Goal: Task Accomplishment & Management: Use online tool/utility

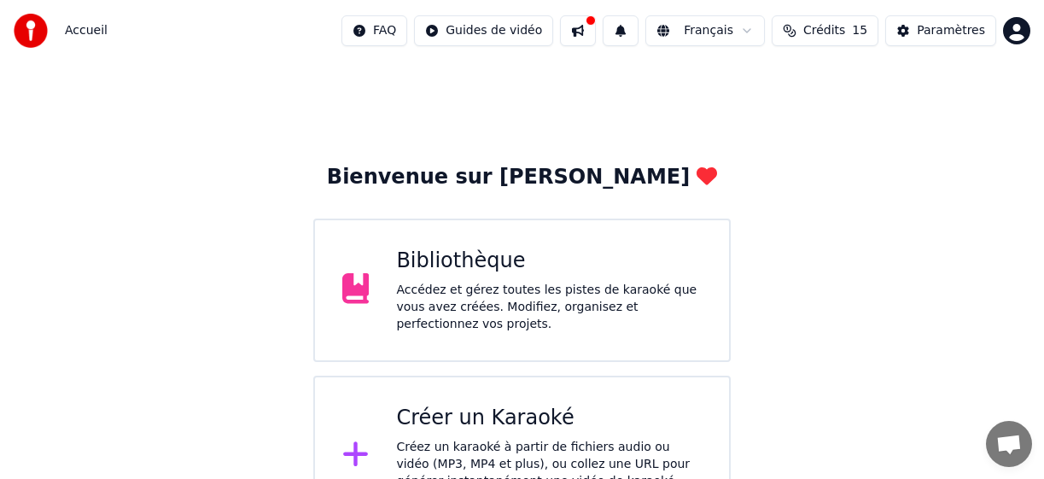
click at [567, 440] on div "Créez un karaoké à partir de fichiers audio ou vidéo (MP3, MP4 et plus), ou col…" at bounding box center [549, 473] width 306 height 68
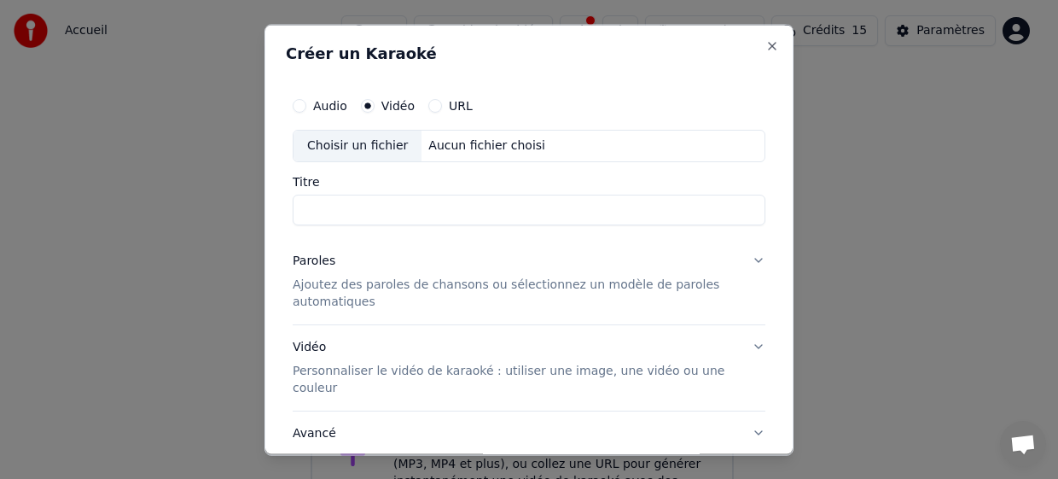
click at [336, 144] on div "Choisir un fichier" at bounding box center [358, 145] width 128 height 31
click at [388, 209] on input "**********" at bounding box center [529, 209] width 473 height 31
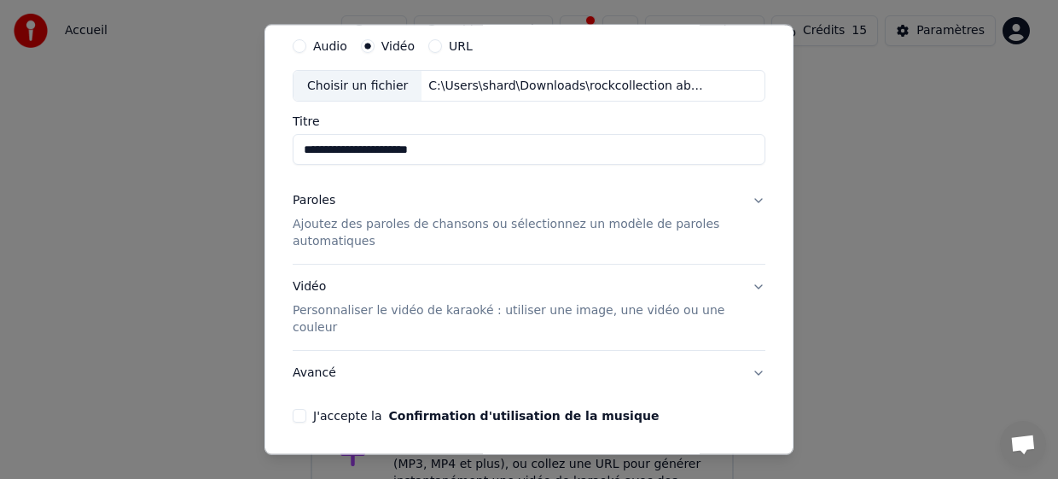
scroll to position [85, 0]
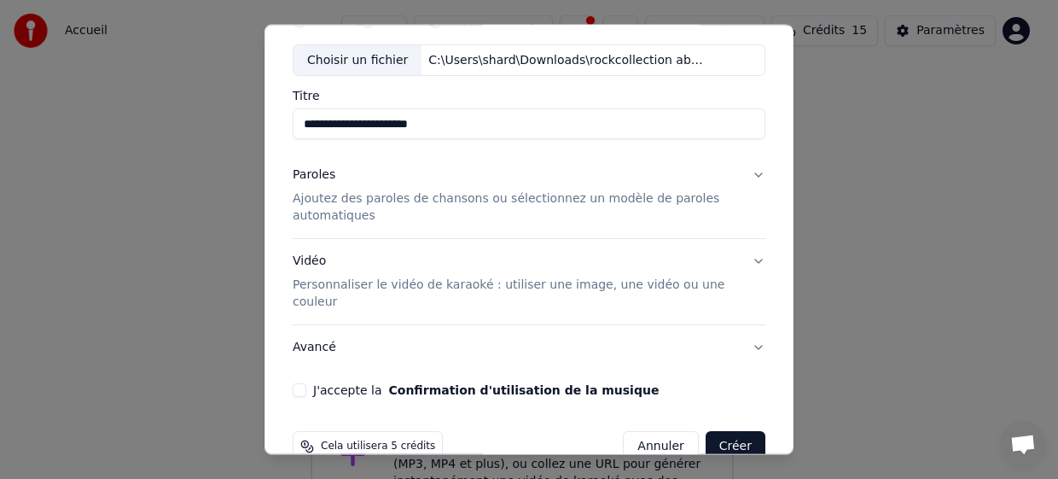
type input "**********"
click at [423, 198] on p "Ajoutez des paroles de chansons ou sélectionnez un modèle de paroles automatiqu…" at bounding box center [515, 207] width 445 height 34
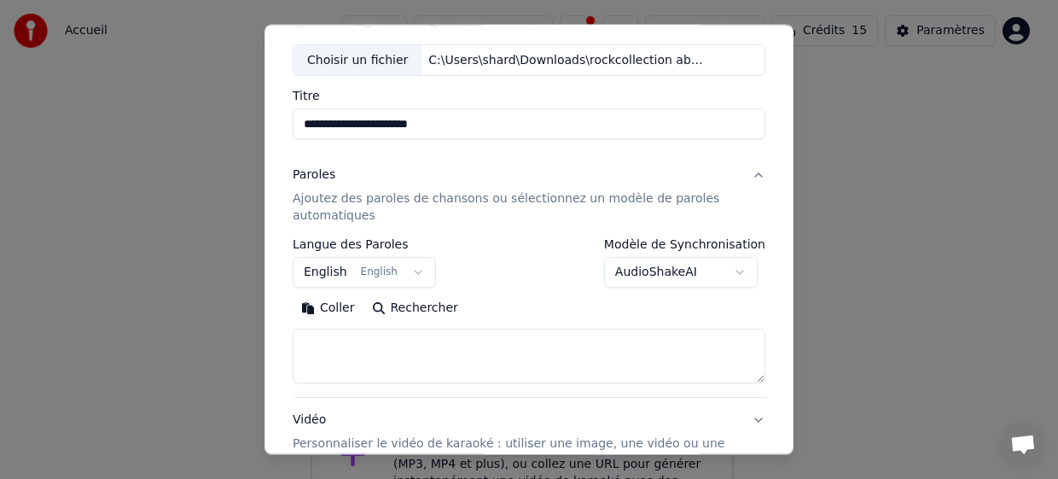
click at [657, 272] on body "**********" at bounding box center [522, 268] width 1044 height 536
click at [322, 276] on body "**********" at bounding box center [522, 268] width 1044 height 536
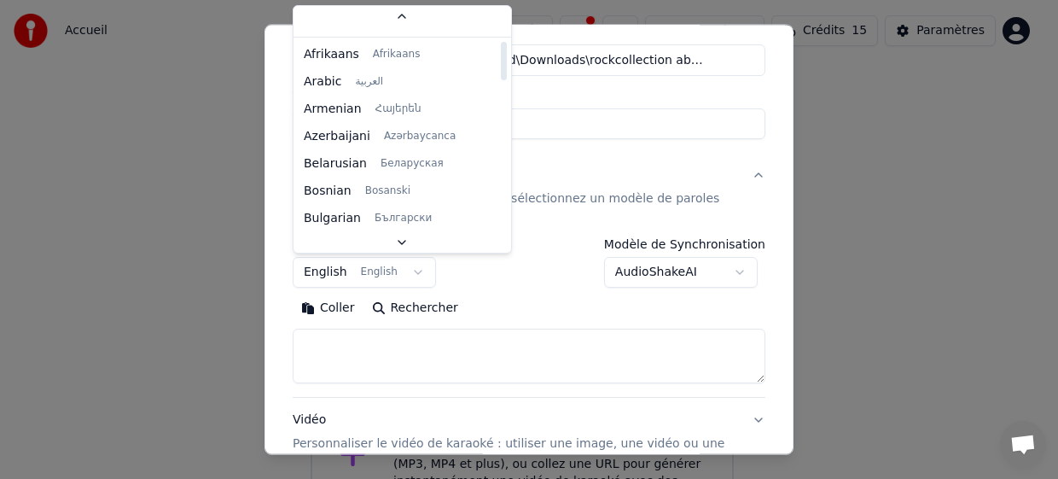
scroll to position [0, 0]
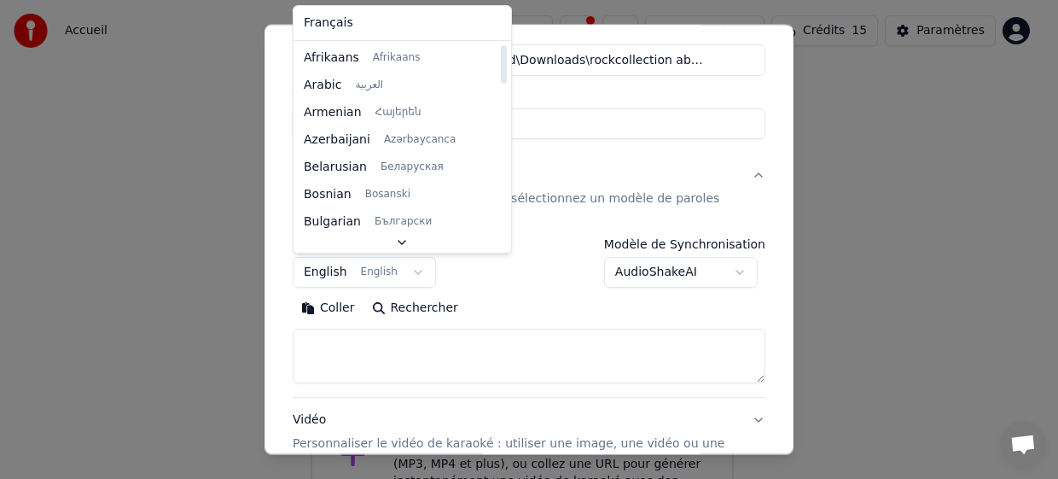
select select "**"
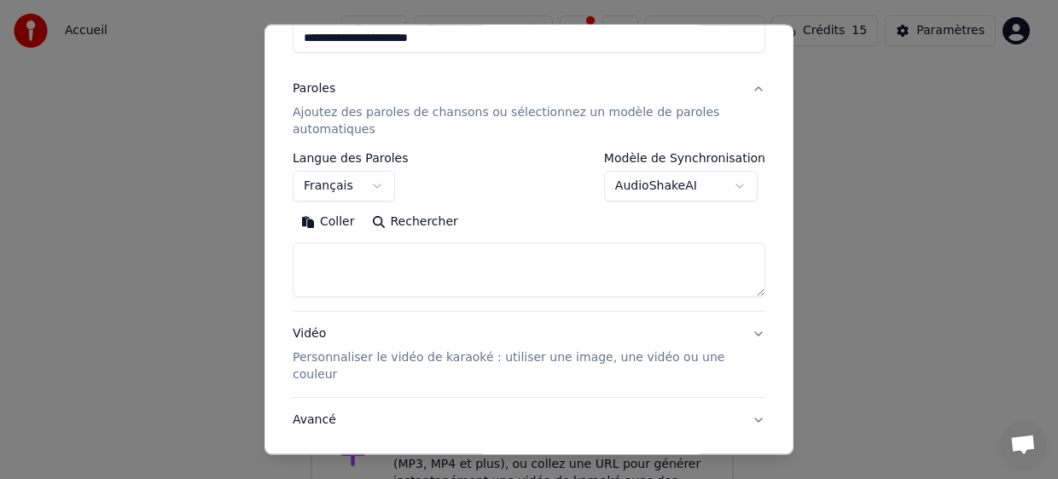
scroll to position [256, 0]
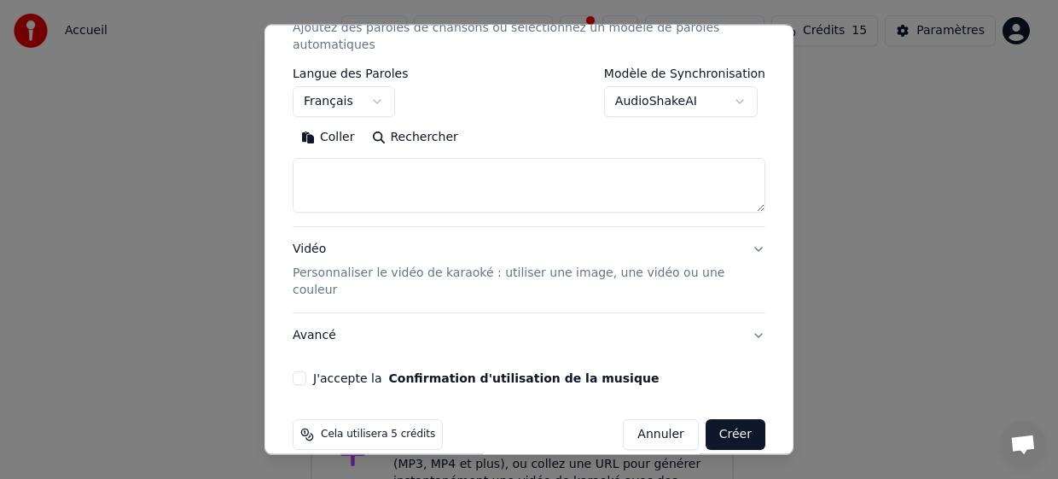
click at [422, 275] on p "Personnaliser le vidéo de karaoké : utiliser une image, une vidéo ou une couleur" at bounding box center [515, 282] width 445 height 34
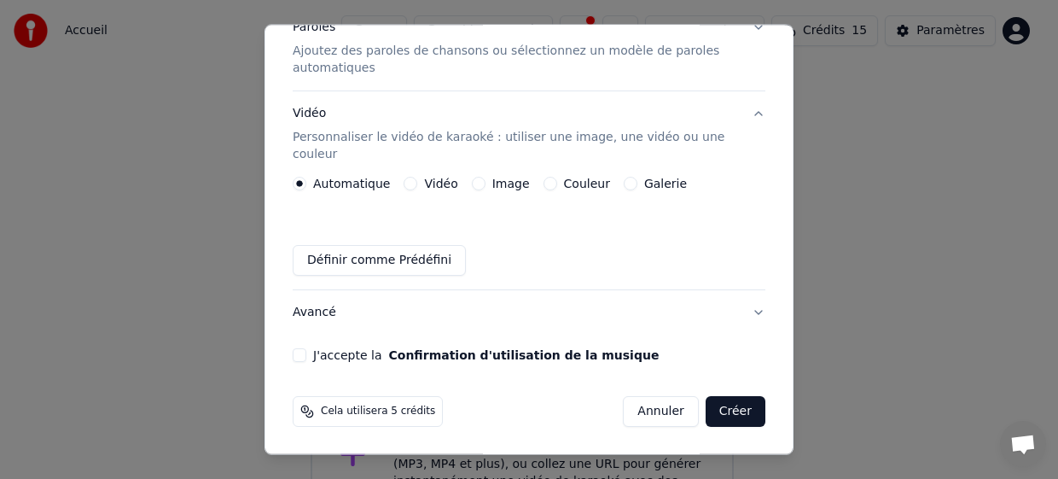
scroll to position [233, 0]
click at [499, 185] on label "Image" at bounding box center [511, 184] width 38 height 12
click at [486, 185] on button "Image" at bounding box center [479, 184] width 14 height 14
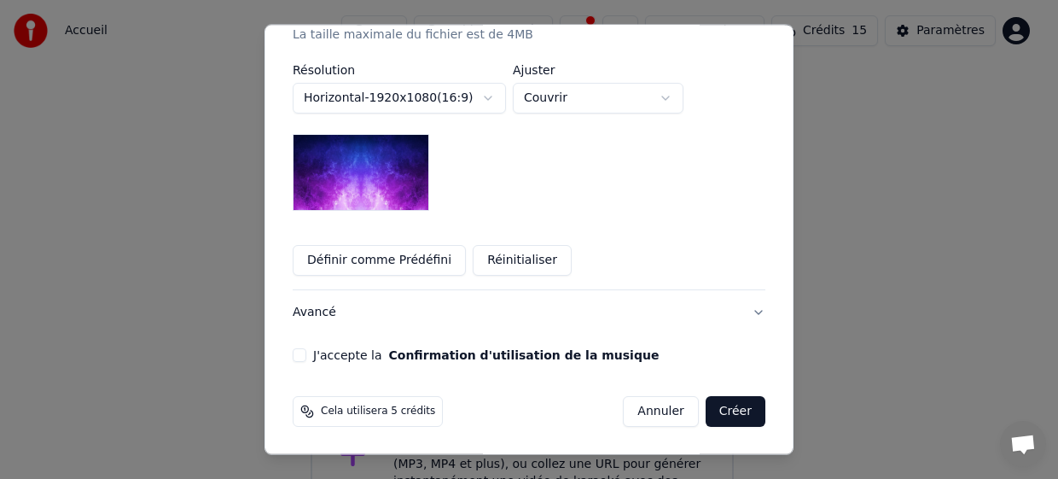
scroll to position [286, 0]
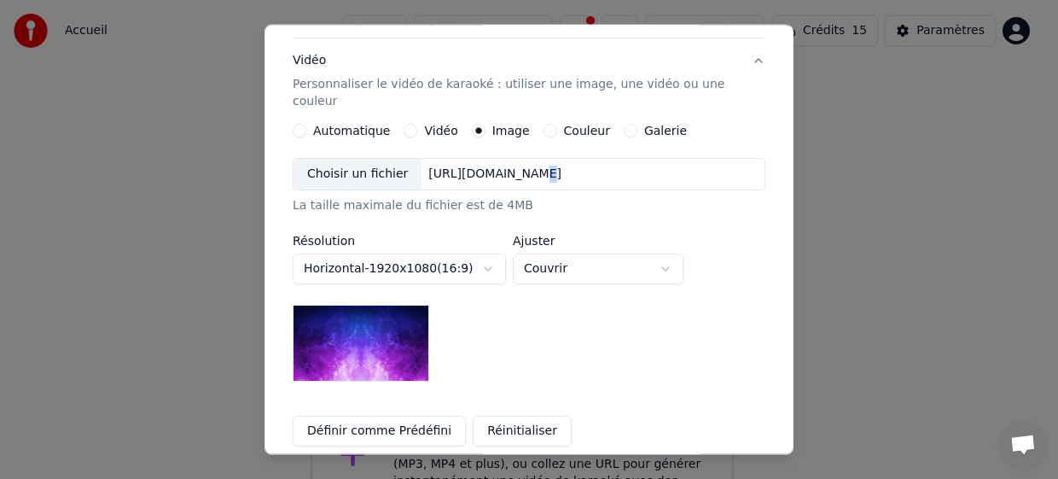
click at [505, 174] on div "[URL][DOMAIN_NAME]" at bounding box center [495, 174] width 147 height 17
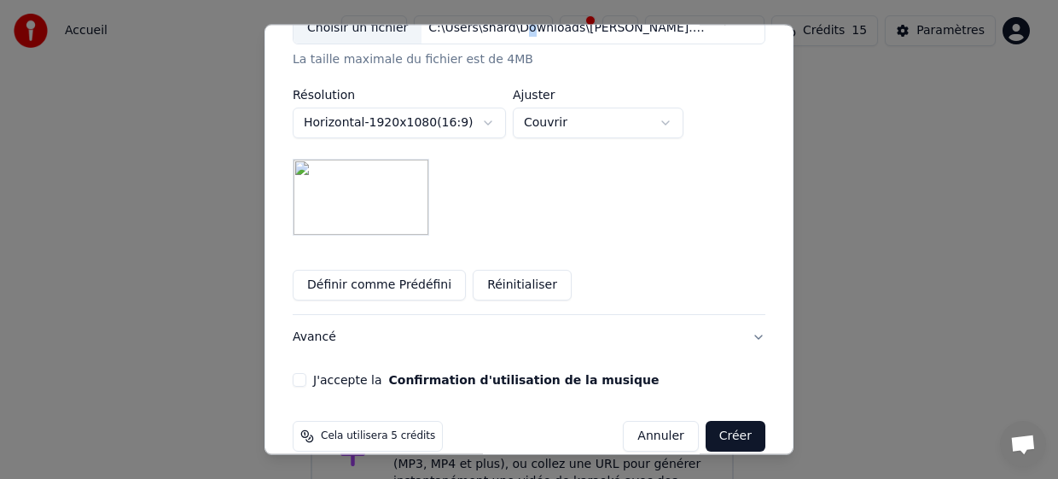
scroll to position [457, 0]
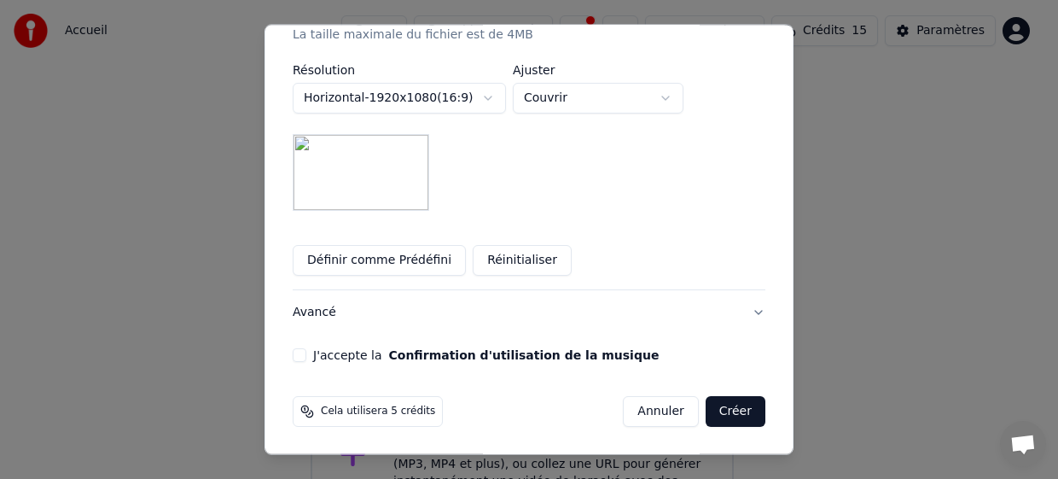
click at [298, 352] on button "J'accepte la Confirmation d'utilisation de la musique" at bounding box center [300, 355] width 14 height 14
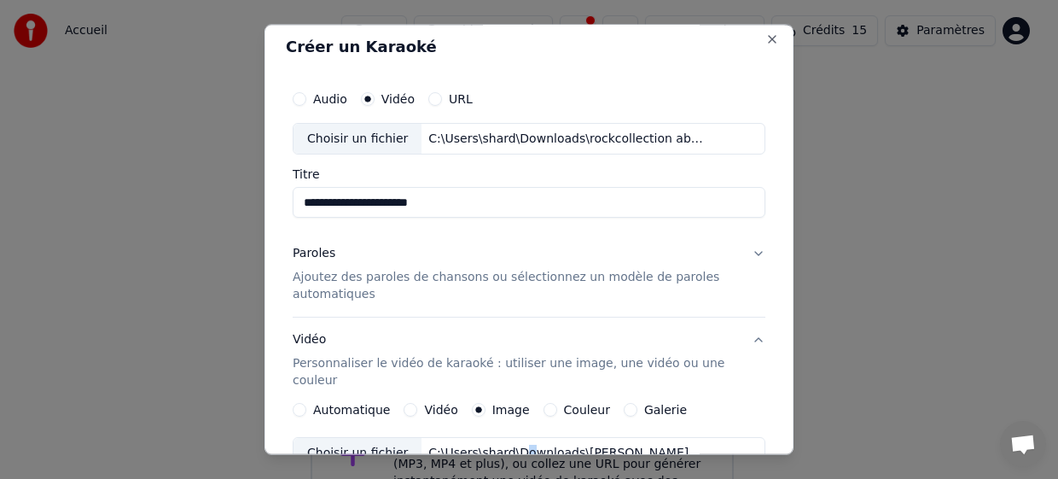
scroll to position [0, 0]
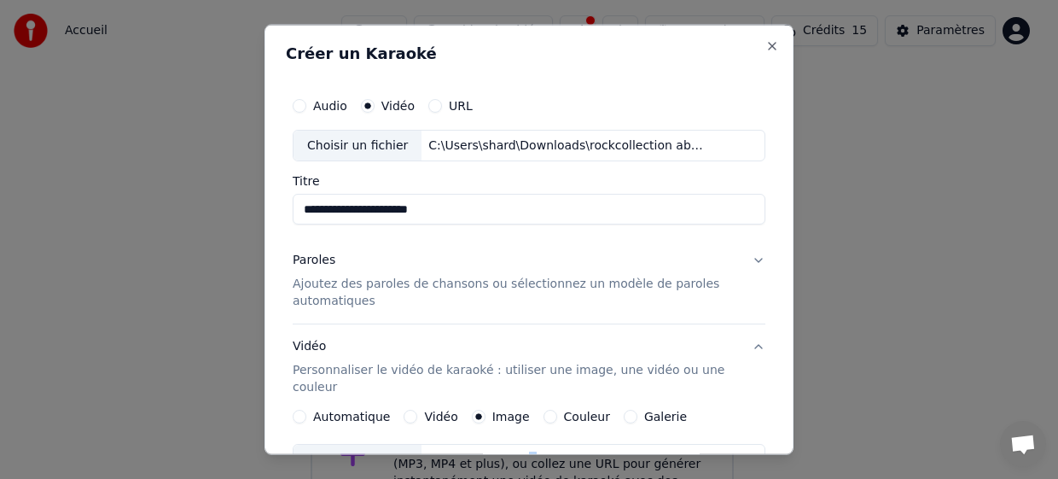
click at [387, 262] on div "Paroles Ajoutez des paroles de chansons ou sélectionnez un modèle de paroles au…" at bounding box center [515, 281] width 445 height 58
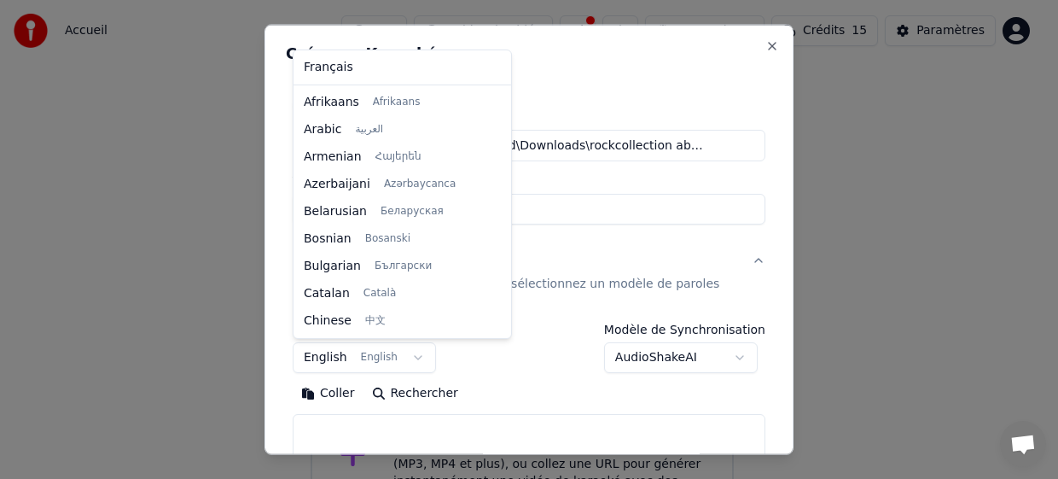
click at [331, 355] on body "**********" at bounding box center [522, 268] width 1044 height 536
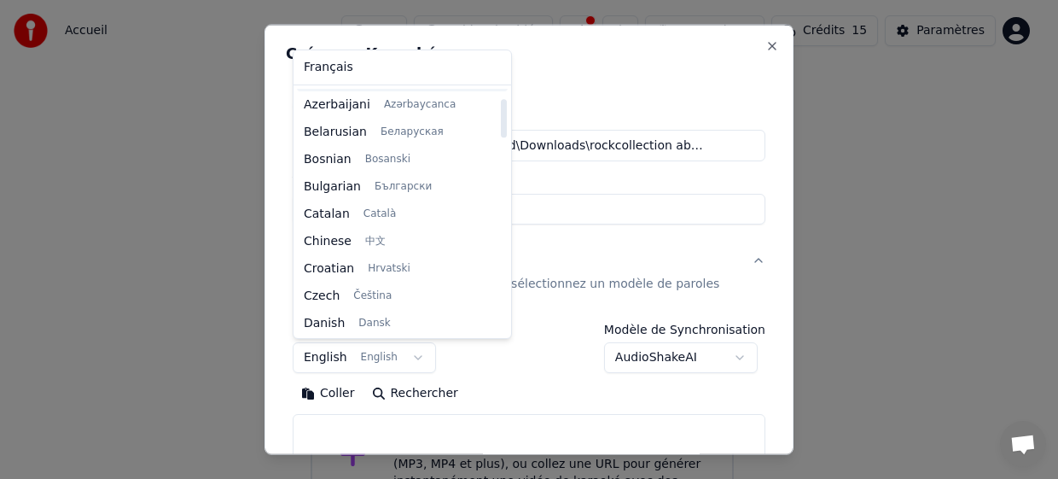
scroll to position [51, 0]
select select "**"
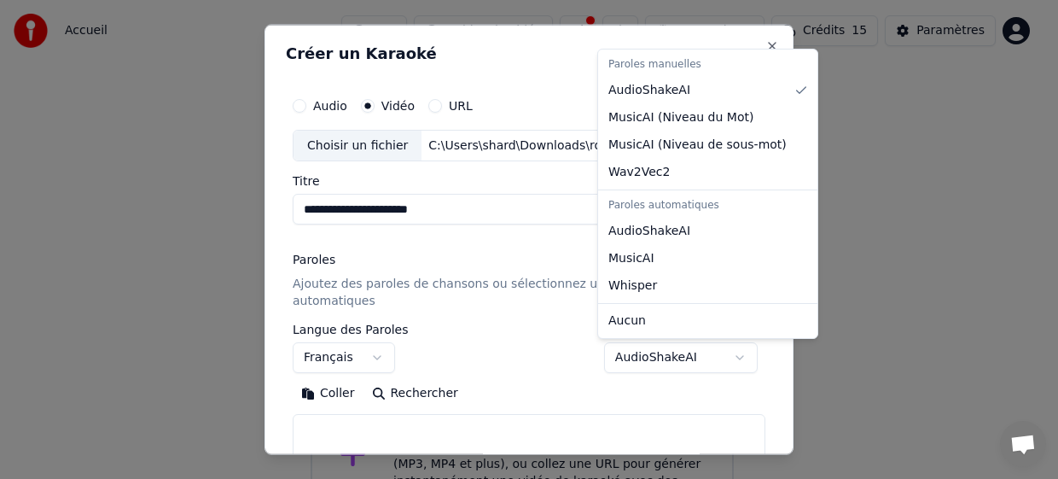
click at [661, 360] on body "**********" at bounding box center [522, 268] width 1044 height 536
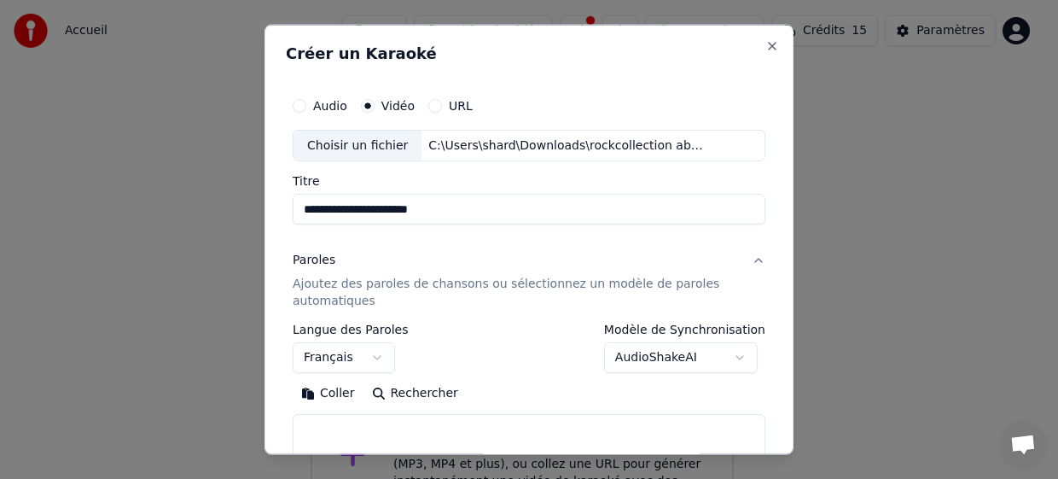
scroll to position [85, 0]
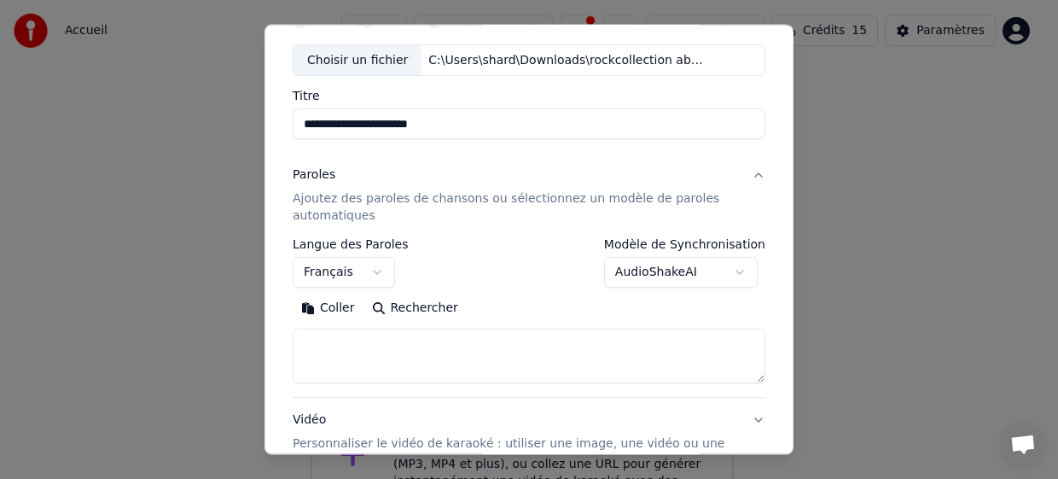
click at [669, 274] on body "**********" at bounding box center [522, 268] width 1044 height 536
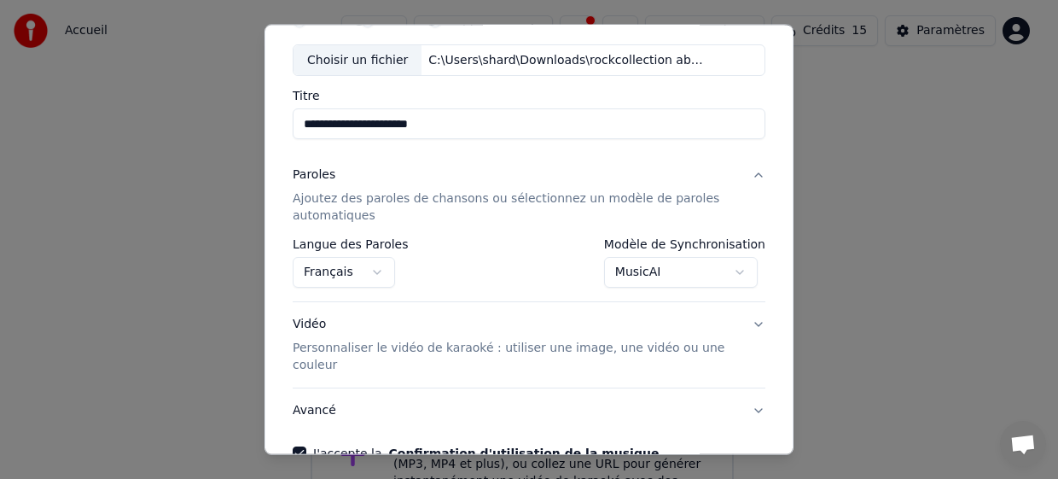
click at [672, 276] on body "**********" at bounding box center [522, 268] width 1044 height 536
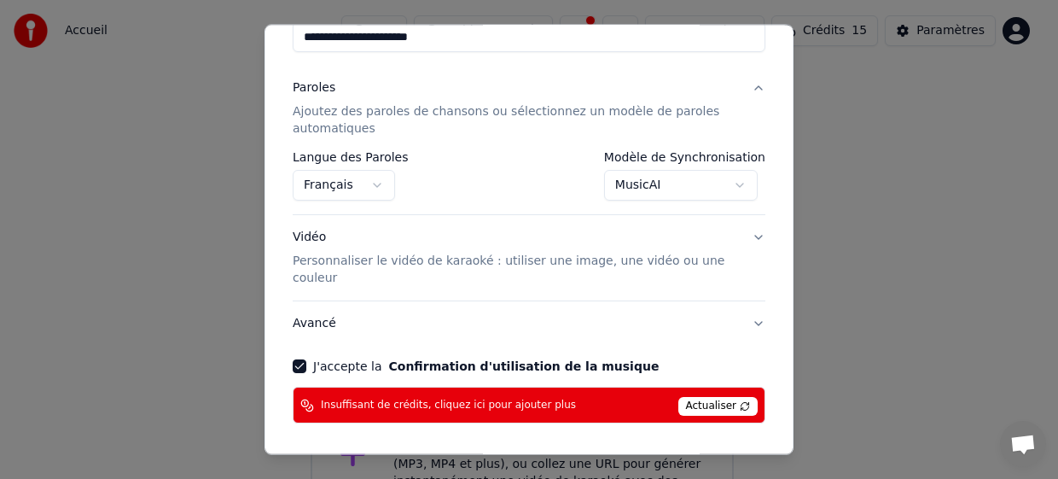
scroll to position [148, 0]
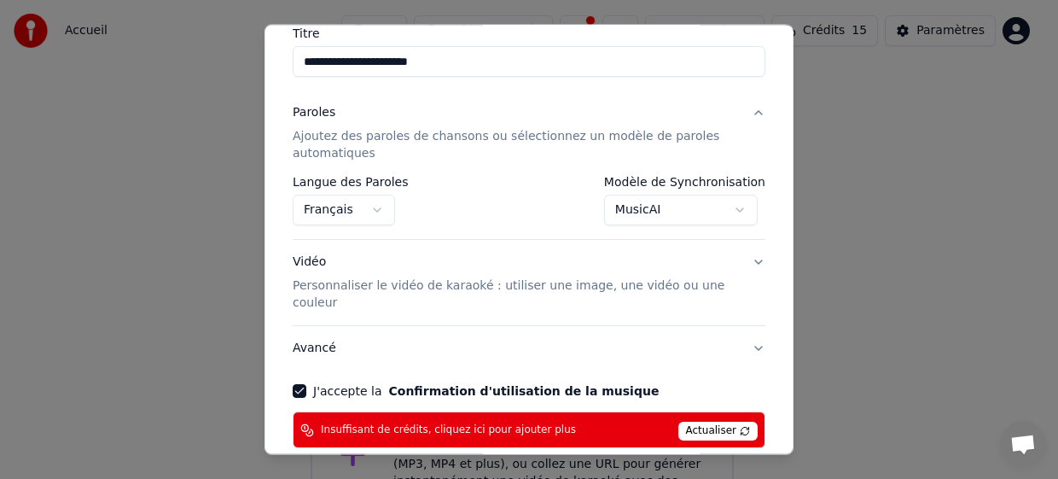
click at [691, 211] on body "**********" at bounding box center [522, 268] width 1044 height 536
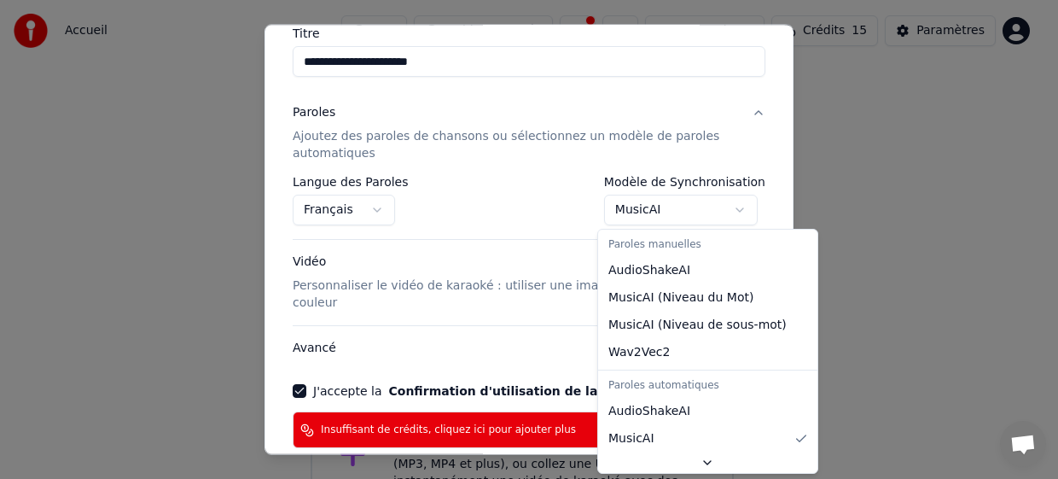
select select "**********"
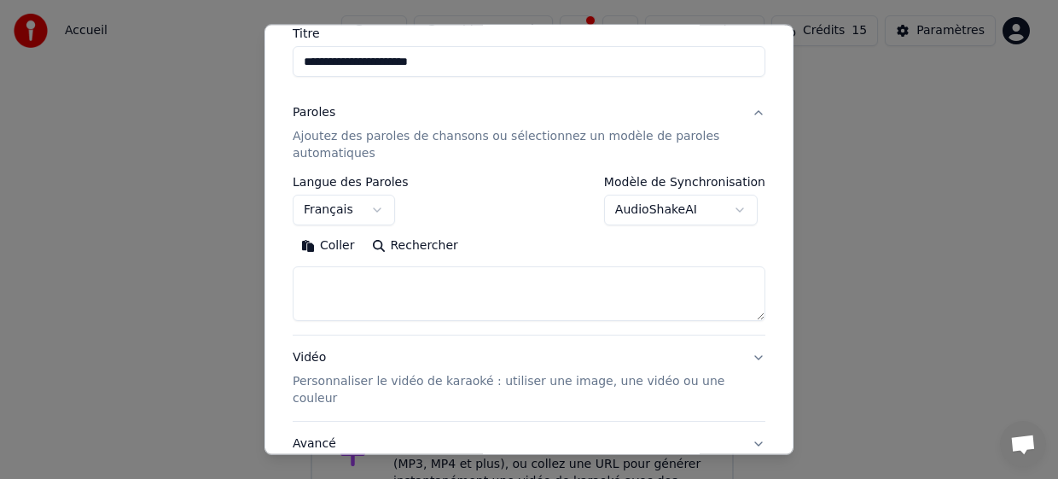
click at [683, 203] on body "**********" at bounding box center [522, 268] width 1044 height 536
select select
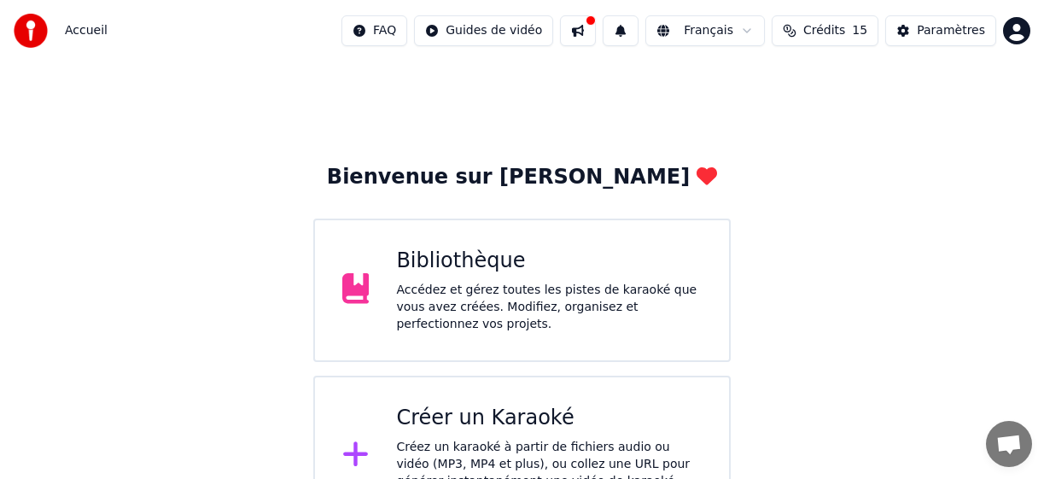
click at [604, 406] on div "Créer un Karaoké" at bounding box center [549, 418] width 306 height 27
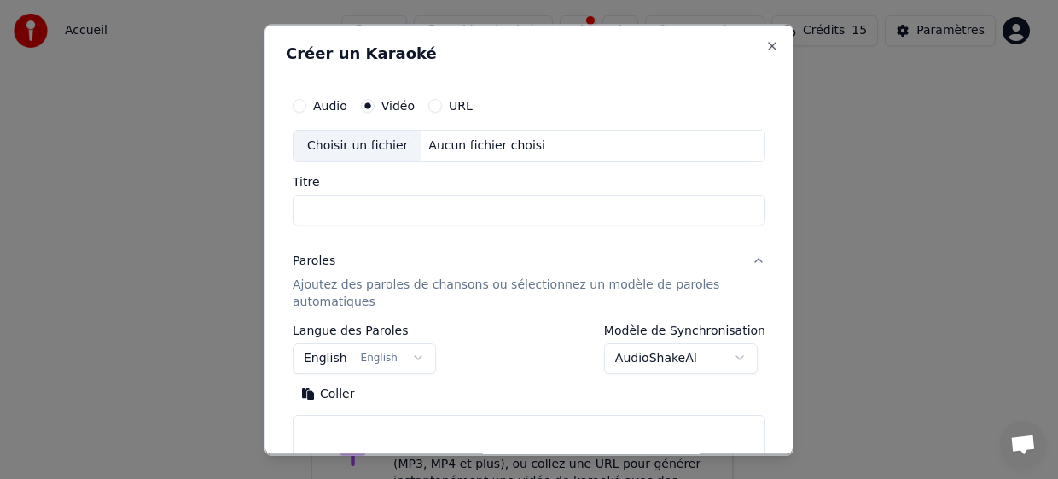
click at [364, 143] on div "Choisir un fichier" at bounding box center [358, 145] width 128 height 31
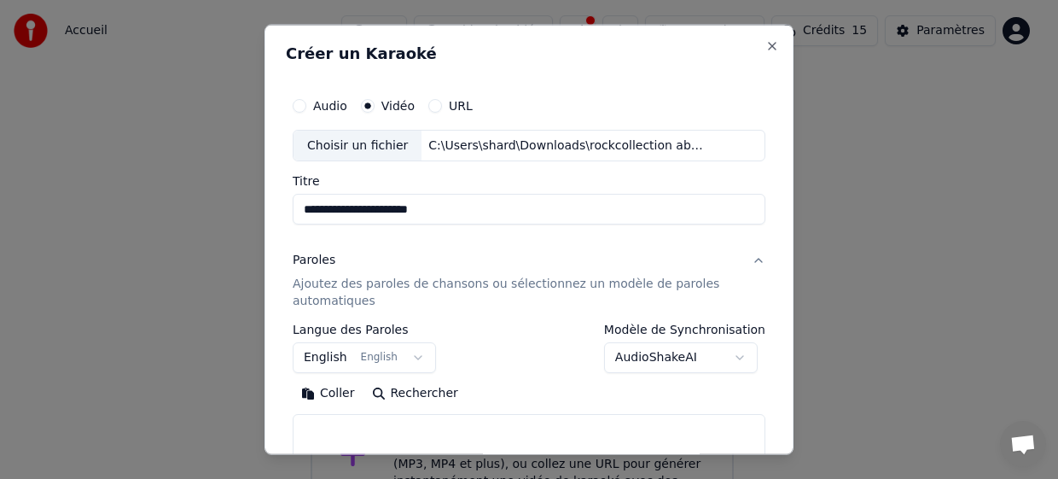
click at [392, 214] on input "**********" at bounding box center [529, 209] width 473 height 31
type input "**********"
click at [399, 279] on p "Ajoutez des paroles de chansons ou sélectionnez un modèle de paroles automatiqu…" at bounding box center [515, 293] width 445 height 34
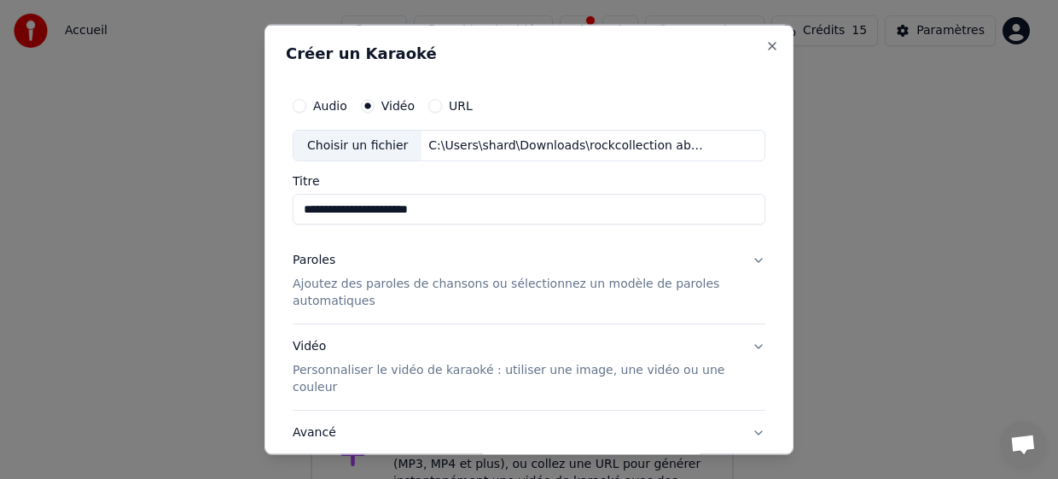
click at [462, 277] on p "Ajoutez des paroles de chansons ou sélectionnez un modèle de paroles automatiqu…" at bounding box center [515, 293] width 445 height 34
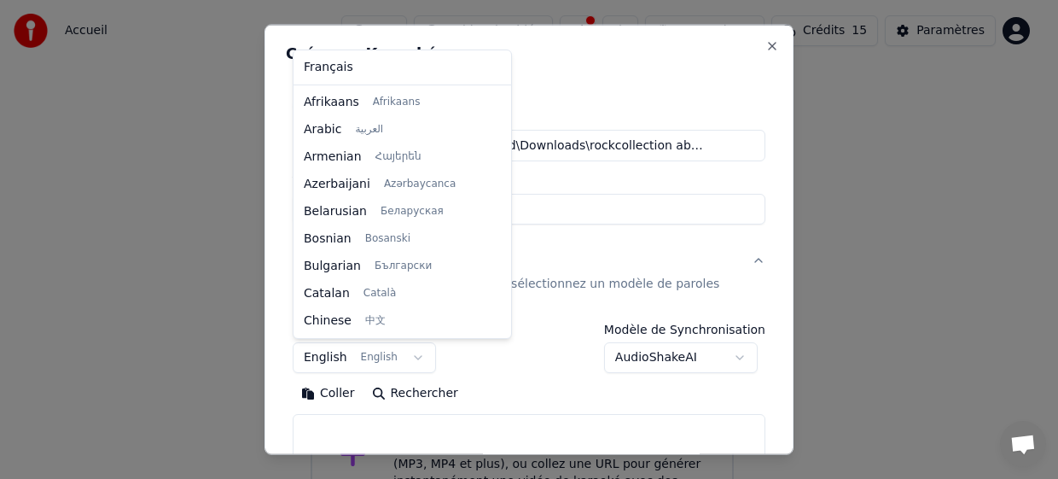
click at [315, 359] on body "**********" at bounding box center [522, 268] width 1044 height 536
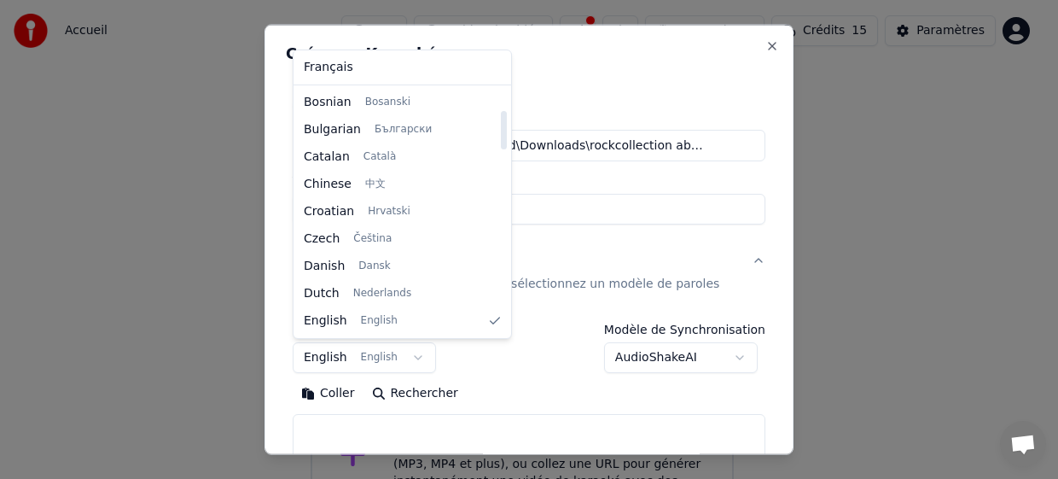
select select "**"
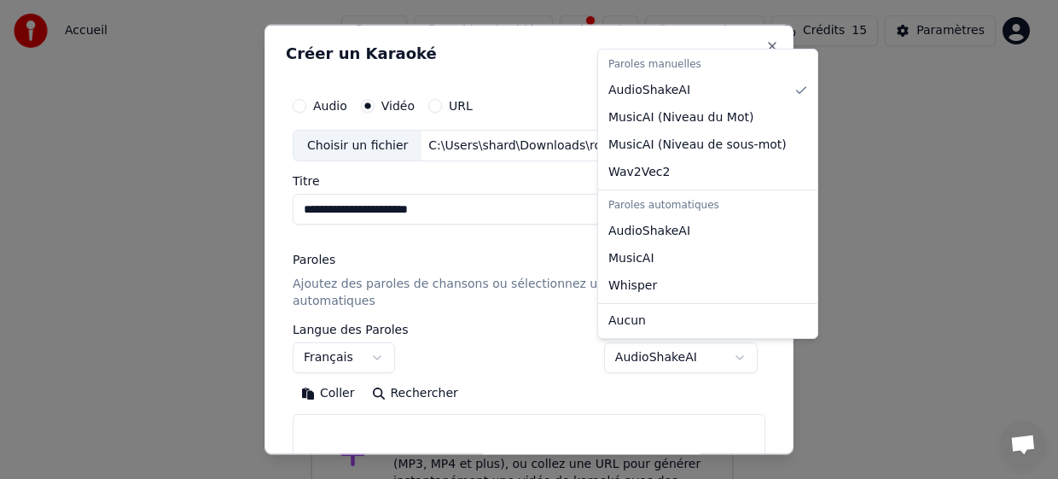
click at [687, 355] on body "**********" at bounding box center [522, 268] width 1044 height 536
select select "**********"
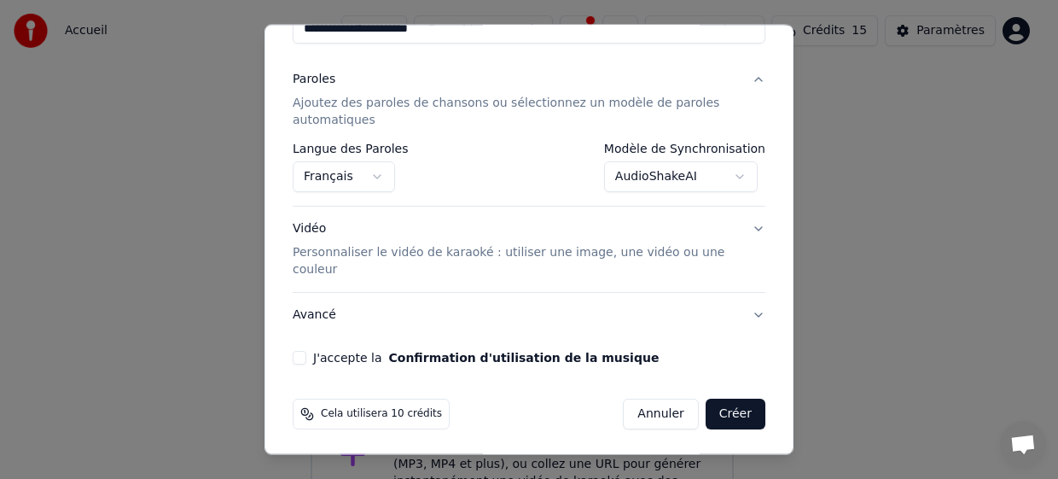
scroll to position [183, 0]
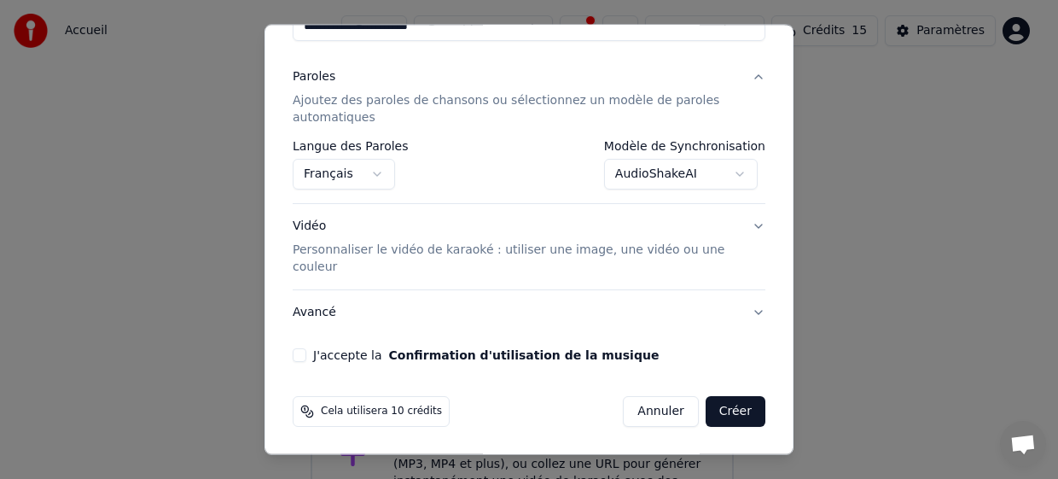
click at [434, 244] on p "Personnaliser le vidéo de karaoké : utiliser une image, une vidéo ou une couleur" at bounding box center [515, 259] width 445 height 34
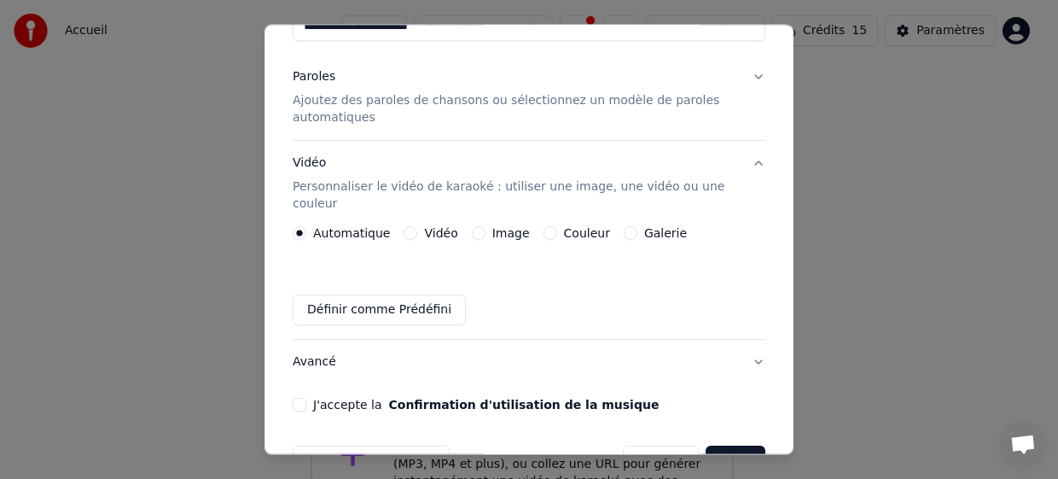
click at [492, 233] on label "Image" at bounding box center [511, 233] width 38 height 12
click at [486, 233] on button "Image" at bounding box center [479, 233] width 14 height 14
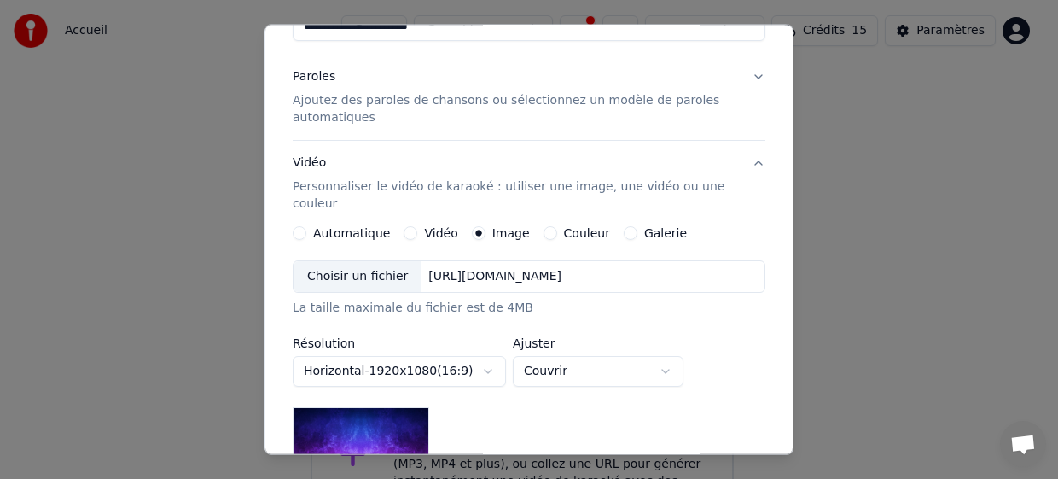
click at [381, 281] on div "Choisir un fichier" at bounding box center [358, 276] width 128 height 31
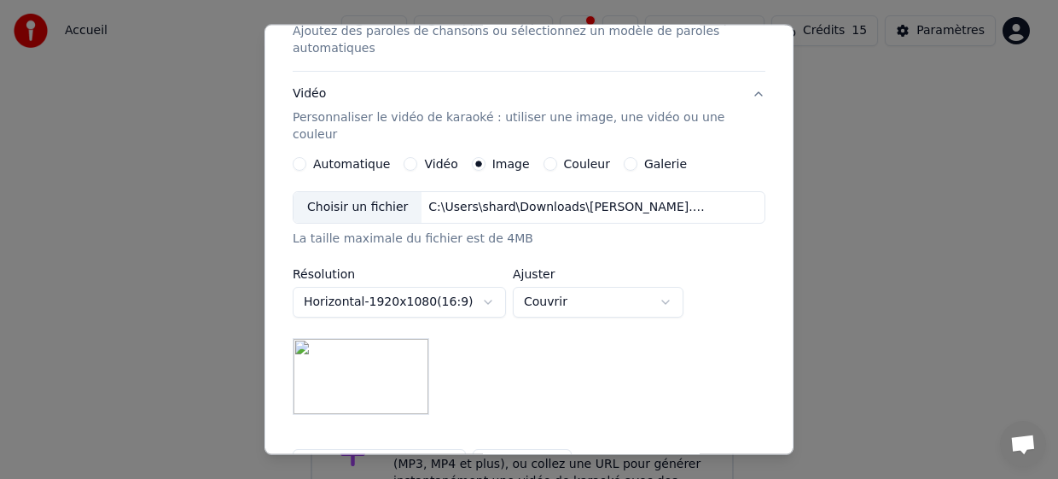
scroll to position [354, 0]
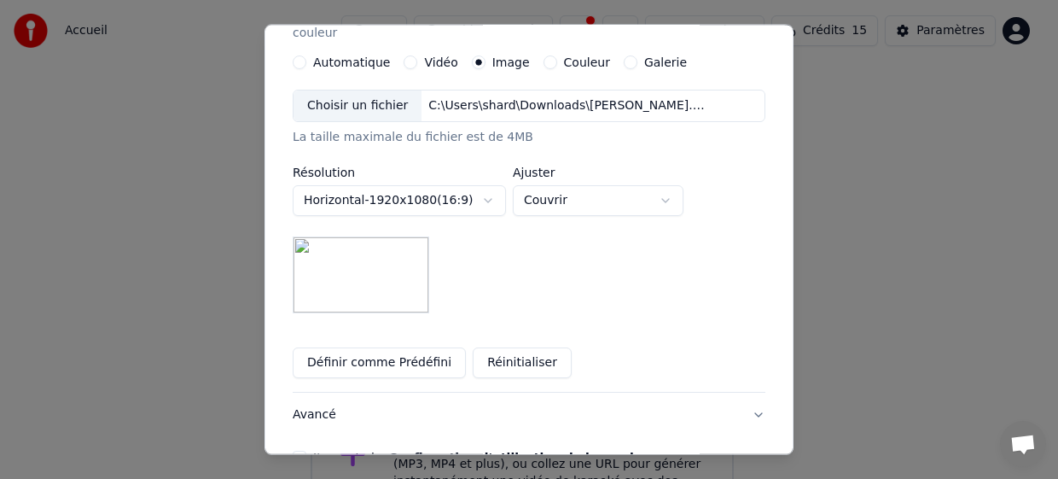
click at [586, 195] on body "**********" at bounding box center [522, 268] width 1044 height 536
click at [598, 207] on body "**********" at bounding box center [522, 268] width 1044 height 536
click at [580, 197] on body "**********" at bounding box center [522, 268] width 1044 height 536
select select "*****"
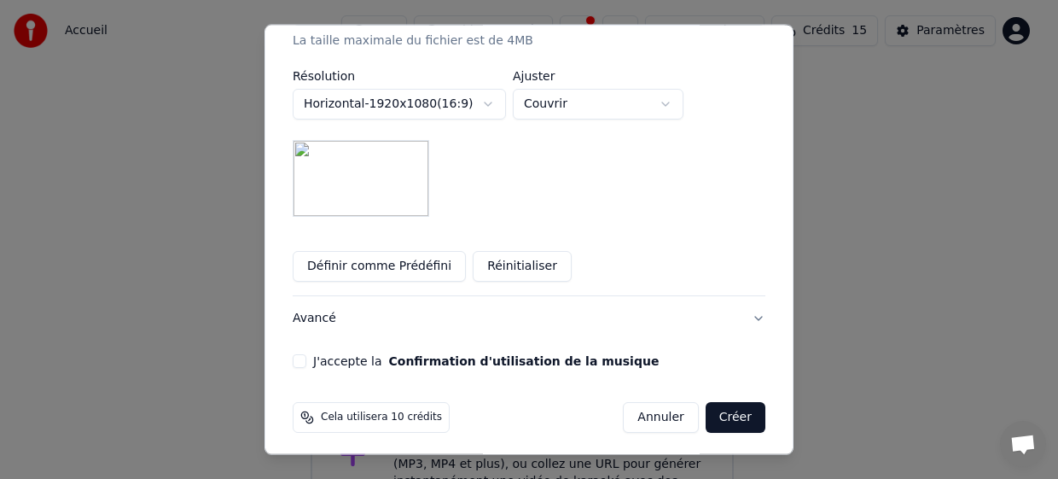
scroll to position [457, 0]
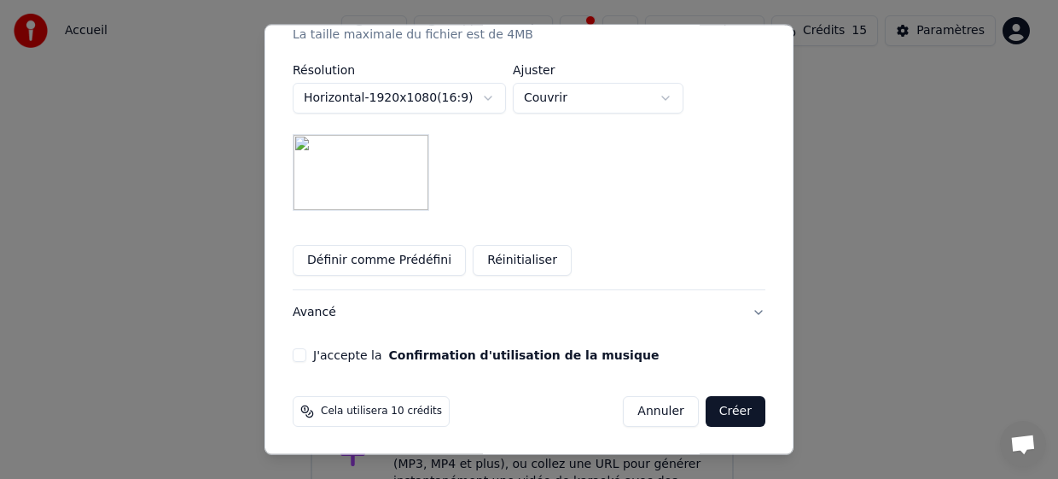
click at [301, 355] on button "J'accepte la Confirmation d'utilisation de la musique" at bounding box center [300, 355] width 14 height 14
click at [722, 410] on button "Créer" at bounding box center [736, 411] width 60 height 31
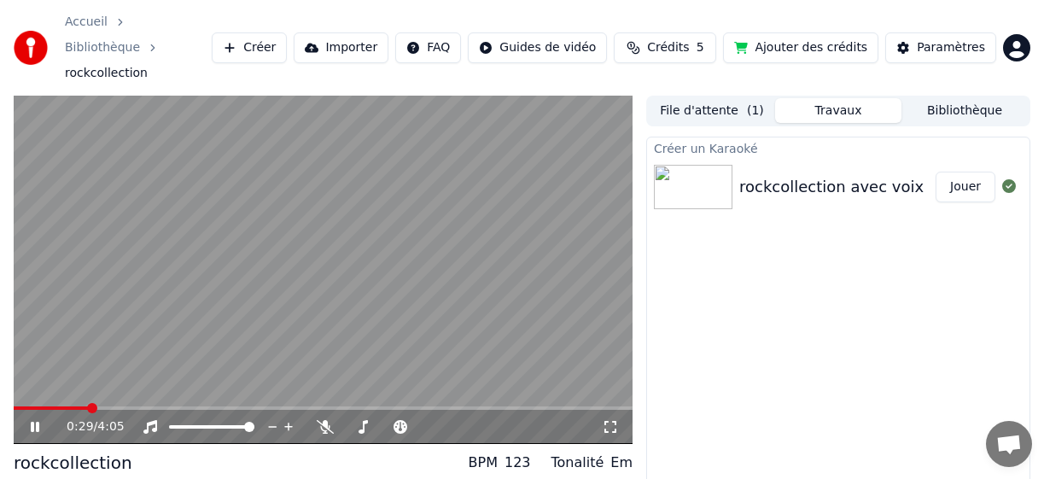
click at [38, 422] on icon at bounding box center [35, 427] width 9 height 10
click at [965, 172] on button "Jouer" at bounding box center [965, 187] width 60 height 31
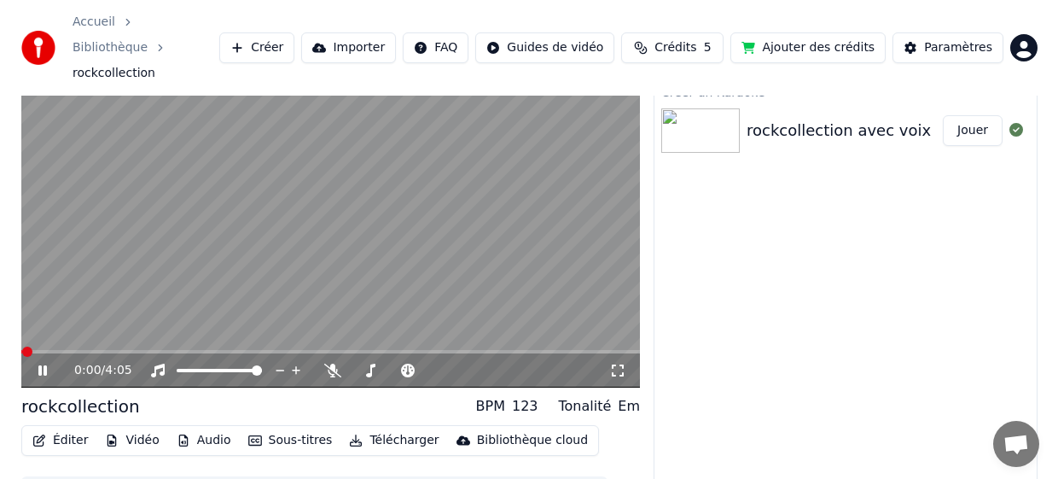
scroll to position [73, 0]
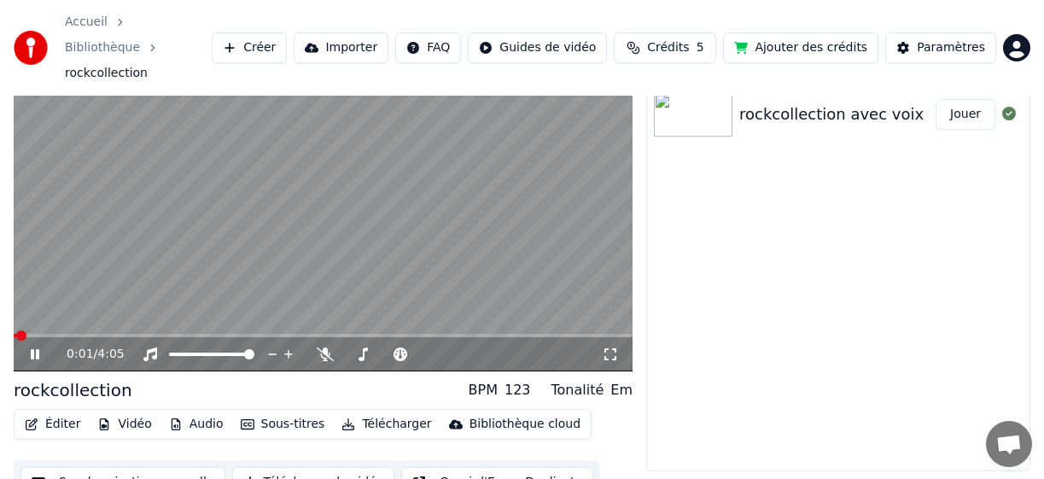
click at [52, 412] on button "Éditer" at bounding box center [52, 424] width 69 height 24
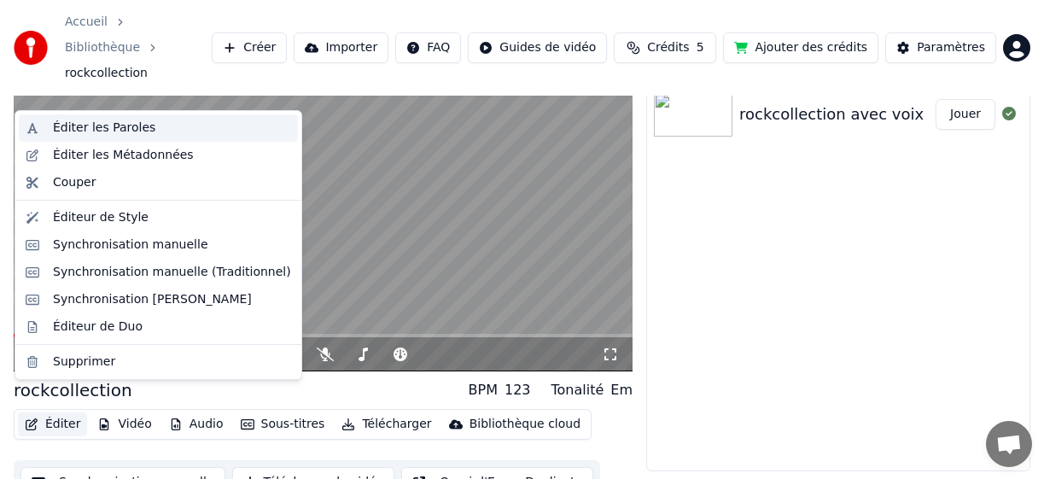
click at [104, 123] on div "Éditer les Paroles" at bounding box center [104, 127] width 102 height 17
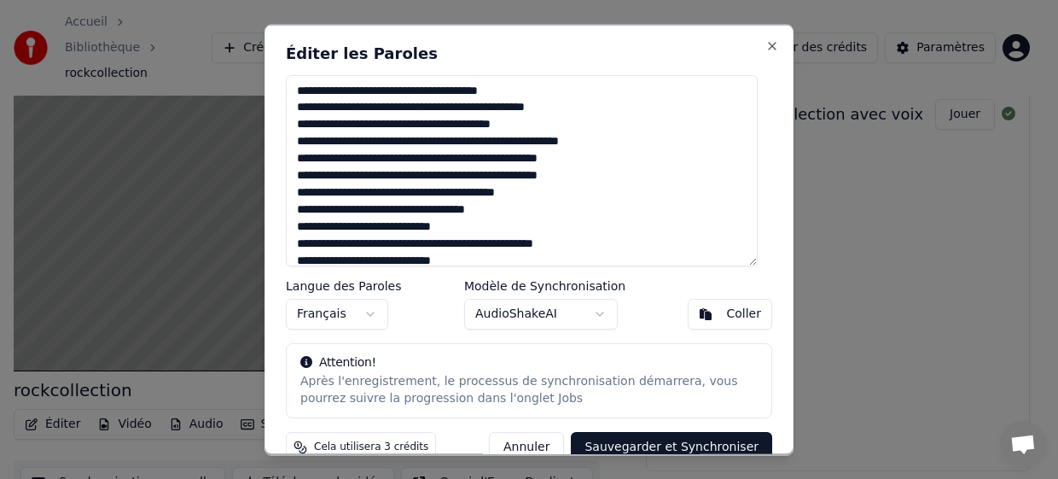
click at [410, 107] on textarea at bounding box center [522, 169] width 472 height 191
drag, startPoint x: 522, startPoint y: 94, endPoint x: 293, endPoint y: 81, distance: 229.9
click at [293, 81] on textarea at bounding box center [522, 169] width 472 height 191
paste textarea
drag, startPoint x: 584, startPoint y: 108, endPoint x: 284, endPoint y: 104, distance: 299.6
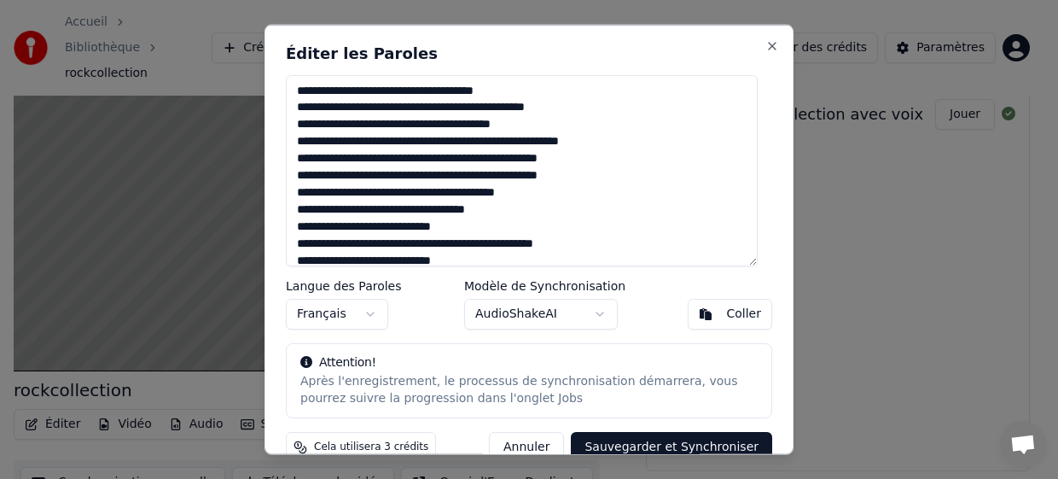
click at [284, 104] on div "Éditer les Paroles Langue des Paroles Français Modèle de Synchronisation AudioS…" at bounding box center [529, 239] width 529 height 431
paste textarea "****"
click at [538, 130] on textarea at bounding box center [522, 169] width 472 height 191
drag, startPoint x: 545, startPoint y: 123, endPoint x: 282, endPoint y: 119, distance: 263.7
click at [282, 119] on div "Éditer les Paroles Langue des Paroles Français Modèle de Synchronisation AudioS…" at bounding box center [529, 239] width 529 height 431
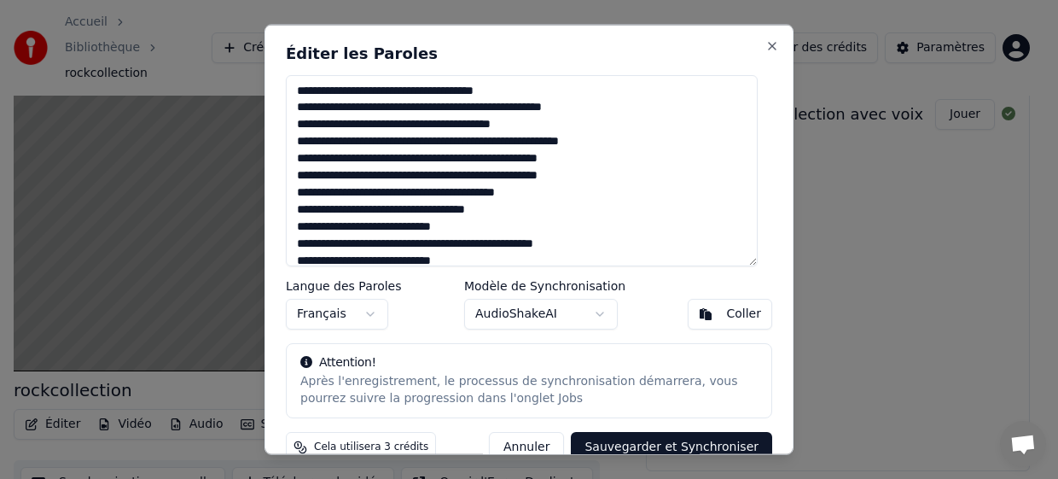
paste textarea
click at [501, 140] on textarea at bounding box center [522, 169] width 472 height 191
drag, startPoint x: 623, startPoint y: 143, endPoint x: 294, endPoint y: 142, distance: 328.6
click at [294, 143] on textarea at bounding box center [522, 169] width 472 height 191
paste textarea
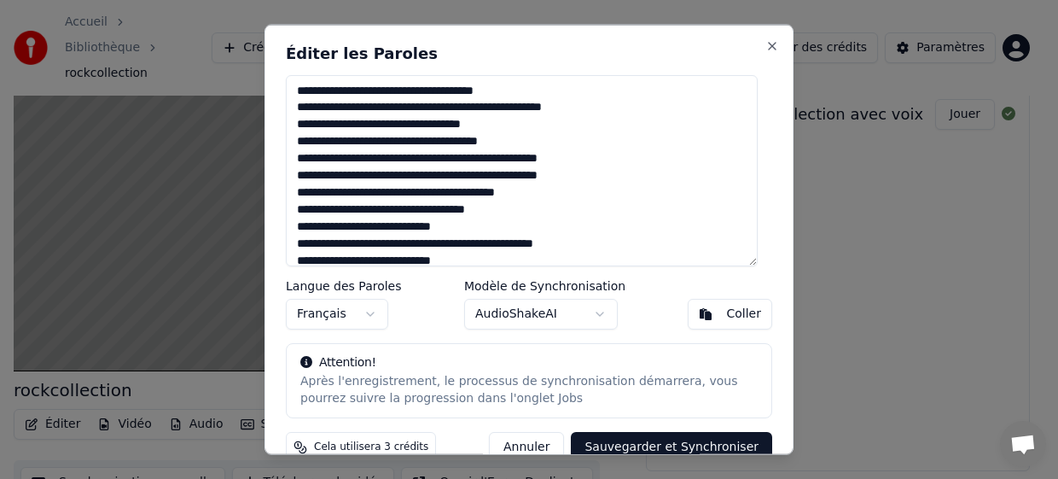
click at [485, 165] on textarea at bounding box center [522, 169] width 472 height 191
drag, startPoint x: 416, startPoint y: 158, endPoint x: 293, endPoint y: 158, distance: 123.7
click at [293, 158] on textarea at bounding box center [522, 169] width 472 height 191
paste textarea
drag, startPoint x: 407, startPoint y: 160, endPoint x: 528, endPoint y: 161, distance: 121.2
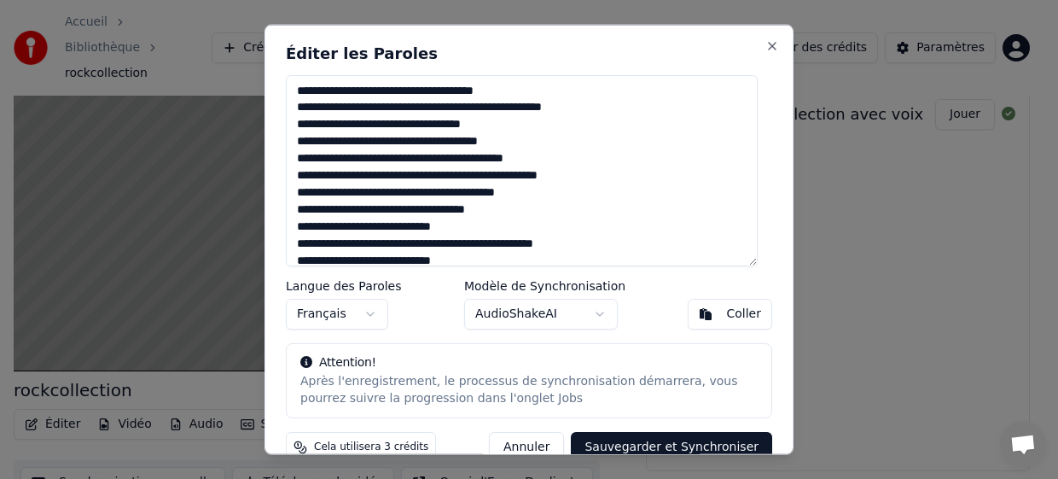
click at [528, 161] on textarea at bounding box center [522, 169] width 472 height 191
paste textarea
click at [309, 188] on textarea at bounding box center [522, 169] width 472 height 191
drag, startPoint x: 298, startPoint y: 193, endPoint x: 396, endPoint y: 194, distance: 98.1
click at [396, 194] on textarea at bounding box center [522, 169] width 472 height 191
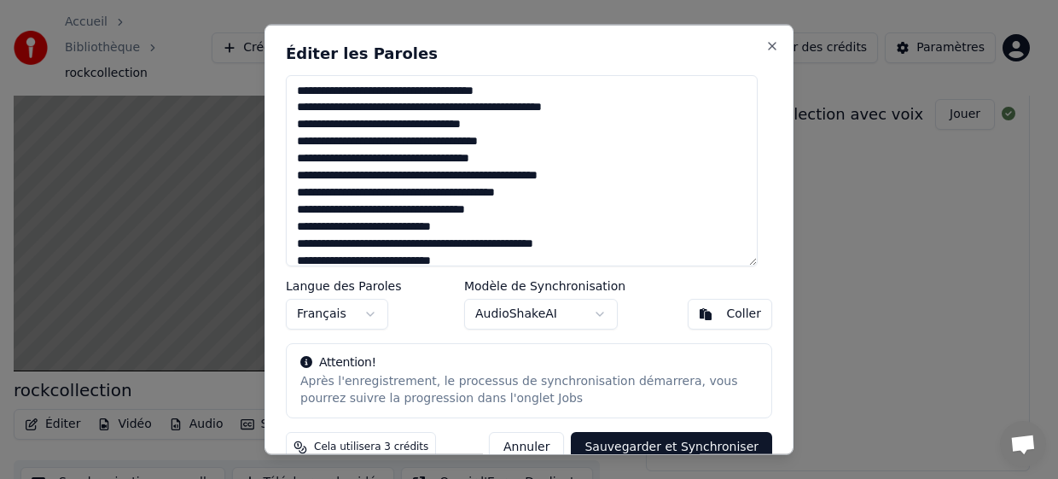
click at [310, 176] on textarea at bounding box center [522, 169] width 472 height 191
drag, startPoint x: 296, startPoint y: 176, endPoint x: 417, endPoint y: 177, distance: 121.2
click at [417, 177] on textarea at bounding box center [522, 169] width 472 height 191
paste textarea
drag, startPoint x: 399, startPoint y: 178, endPoint x: 515, endPoint y: 175, distance: 116.9
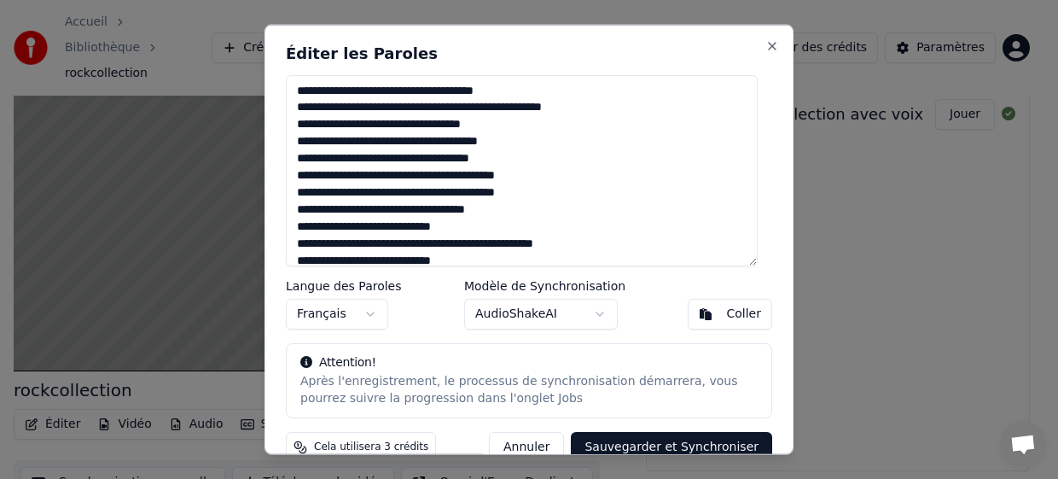
click at [515, 175] on textarea at bounding box center [522, 169] width 472 height 191
paste textarea
click at [331, 212] on textarea at bounding box center [522, 169] width 472 height 191
drag, startPoint x: 300, startPoint y: 195, endPoint x: 545, endPoint y: 195, distance: 245.8
click at [545, 195] on textarea at bounding box center [522, 169] width 472 height 191
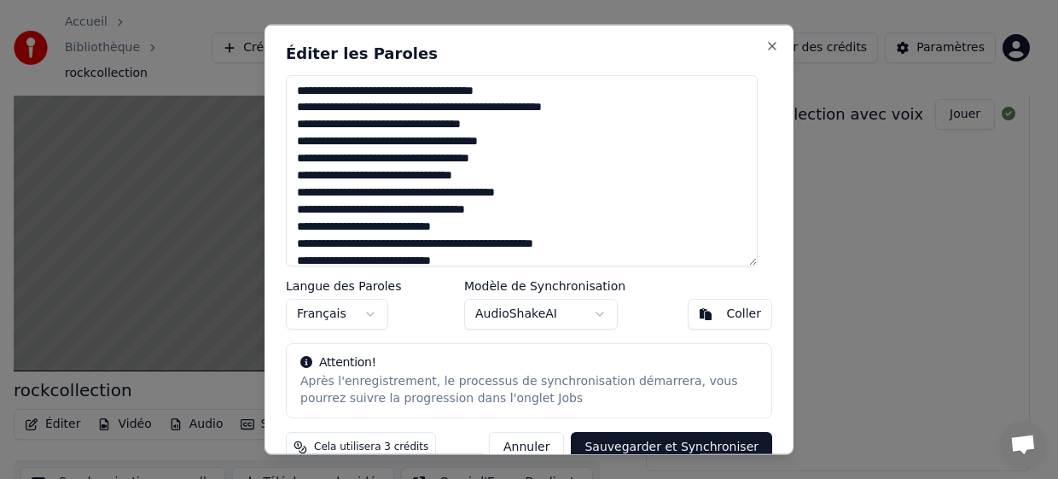
paste textarea "*"
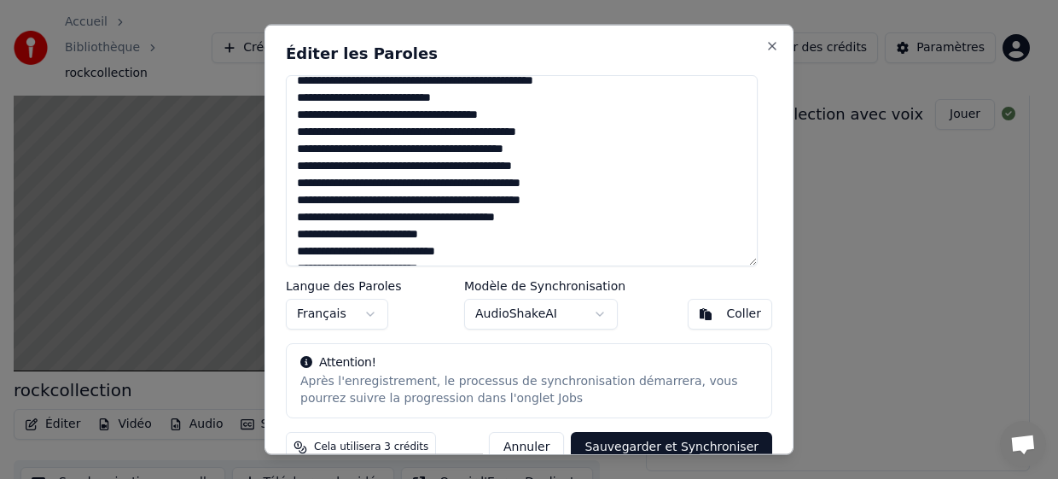
scroll to position [171, 0]
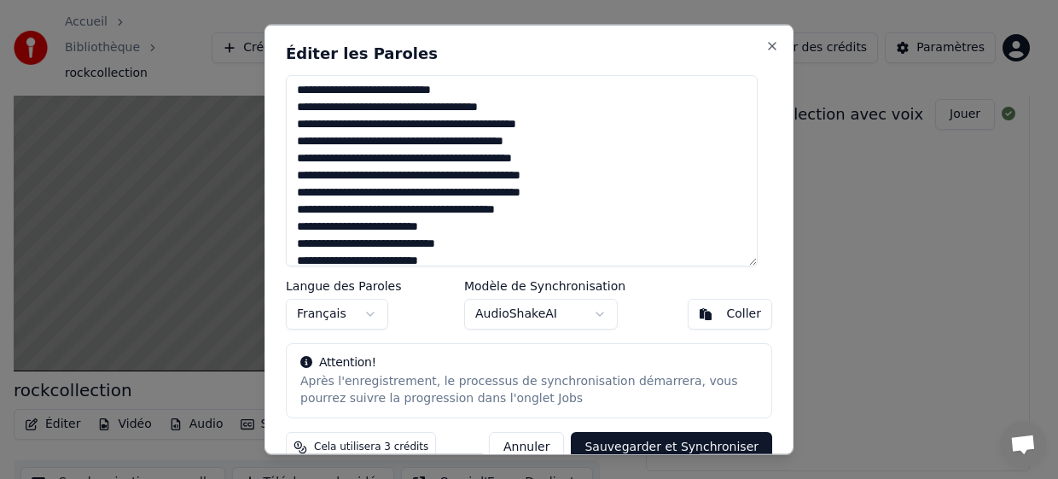
click at [296, 108] on textarea at bounding box center [522, 169] width 472 height 191
click at [322, 108] on textarea at bounding box center [522, 169] width 472 height 191
drag, startPoint x: 298, startPoint y: 109, endPoint x: 561, endPoint y: 188, distance: 274.3
click at [559, 189] on textarea at bounding box center [522, 169] width 472 height 191
click at [299, 108] on textarea at bounding box center [522, 169] width 472 height 191
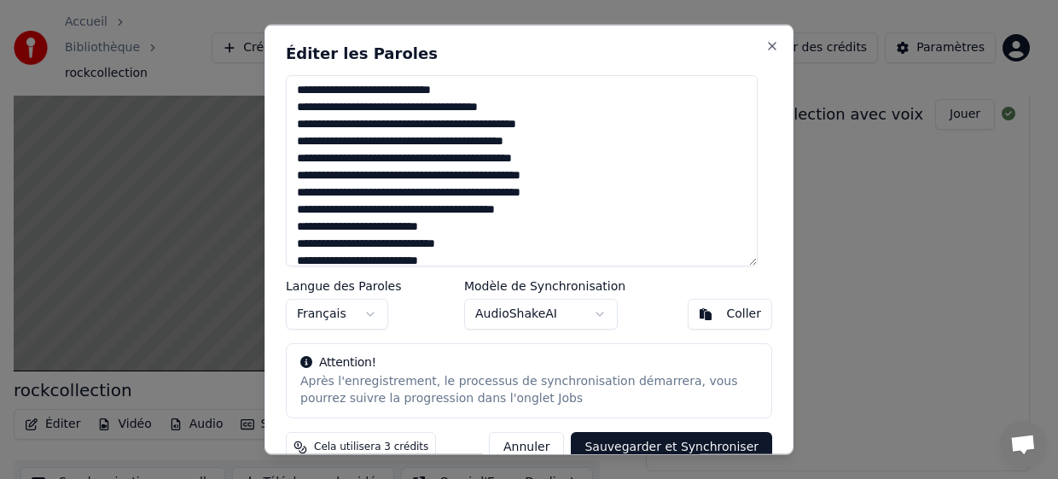
drag, startPoint x: 299, startPoint y: 108, endPoint x: 542, endPoint y: 204, distance: 261.3
click at [542, 204] on textarea at bounding box center [522, 169] width 472 height 191
paste textarea "**********"
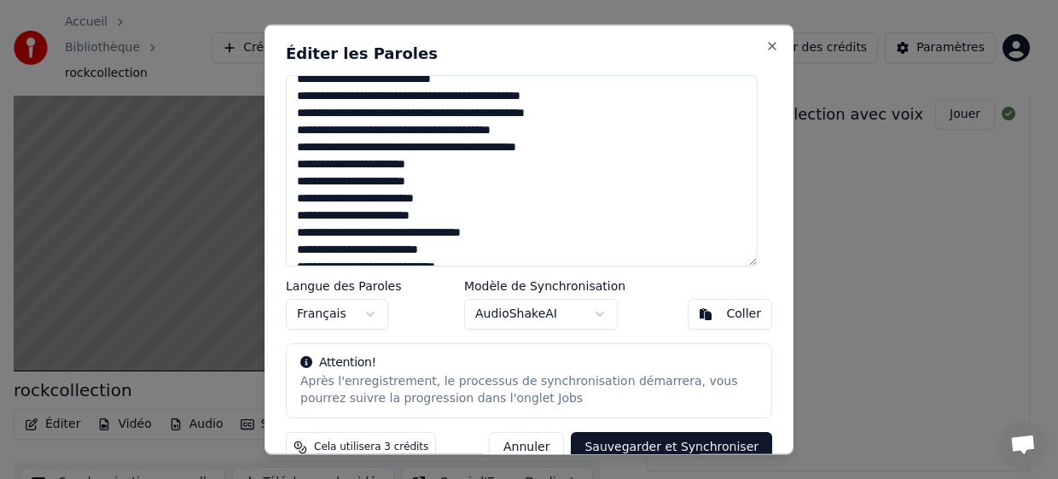
scroll to position [177, 0]
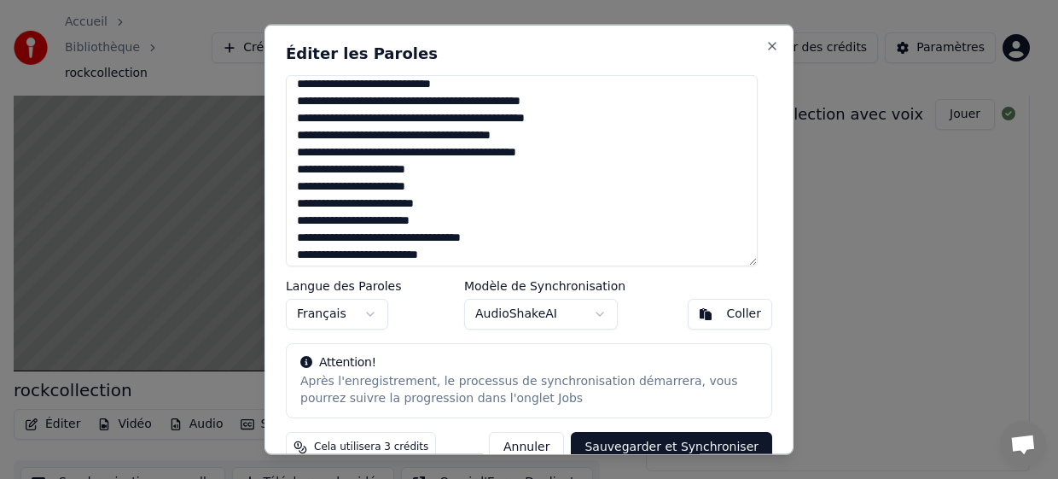
click at [433, 172] on textarea at bounding box center [522, 169] width 472 height 191
click at [448, 185] on textarea at bounding box center [522, 169] width 472 height 191
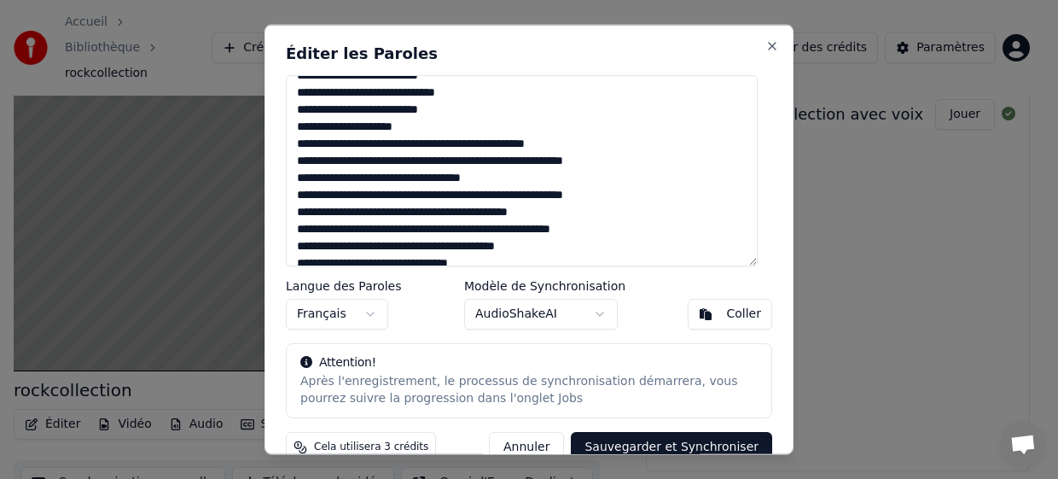
scroll to position [347, 0]
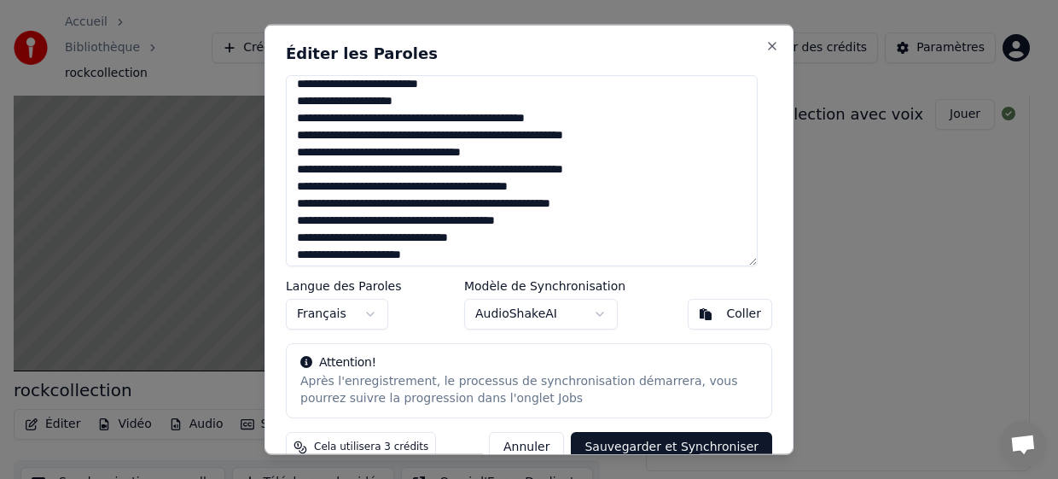
drag, startPoint x: 294, startPoint y: 117, endPoint x: 582, endPoint y: 218, distance: 305.5
click at [582, 218] on textarea at bounding box center [522, 169] width 472 height 191
paste textarea "**********"
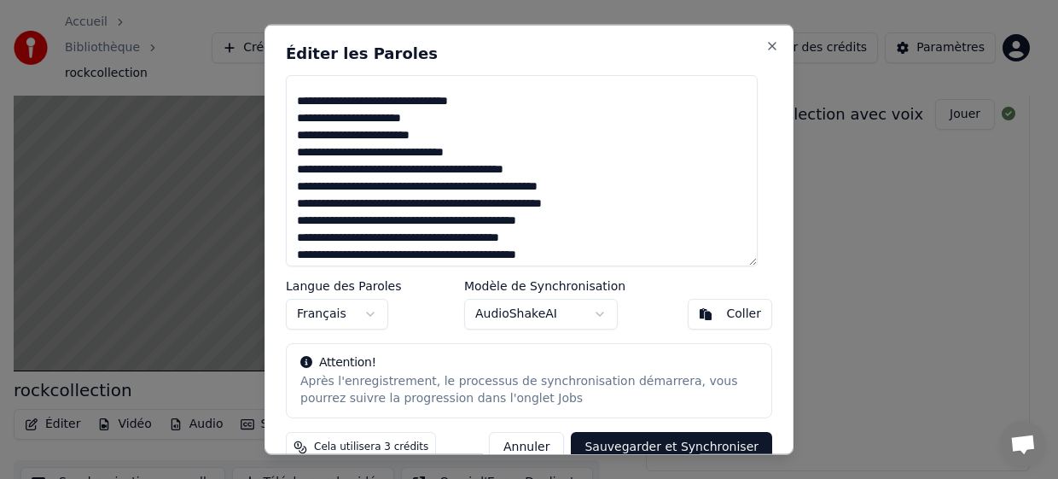
scroll to position [330, 0]
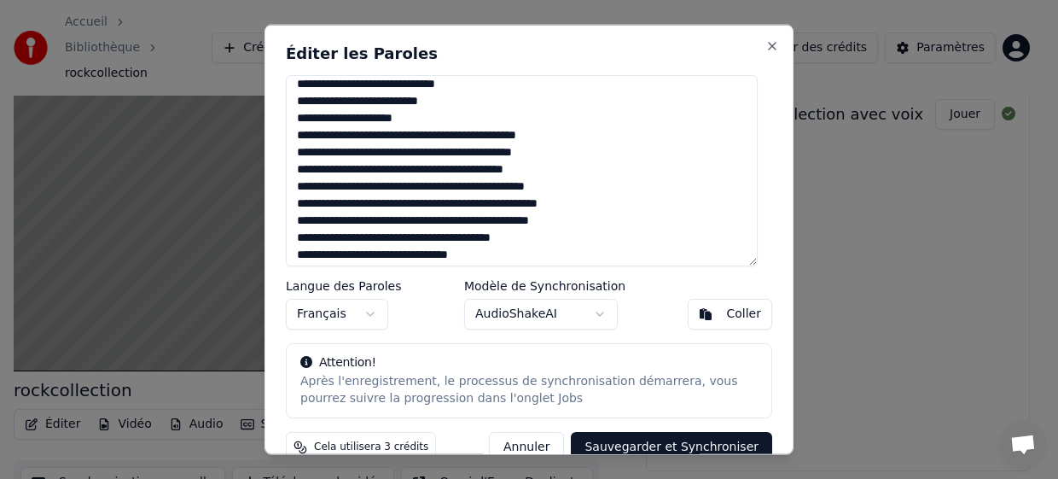
click at [443, 205] on textarea at bounding box center [522, 169] width 472 height 191
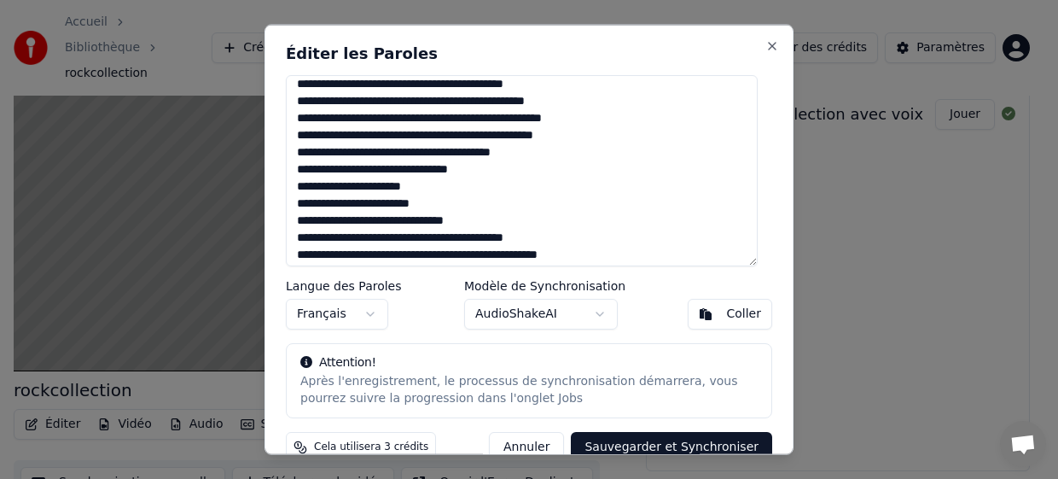
click at [477, 166] on textarea at bounding box center [522, 169] width 472 height 191
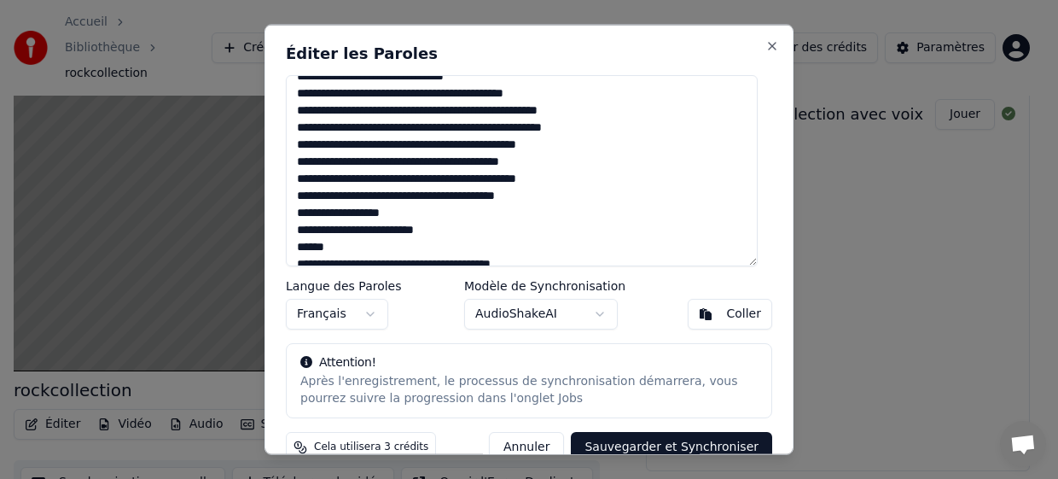
scroll to position [586, 0]
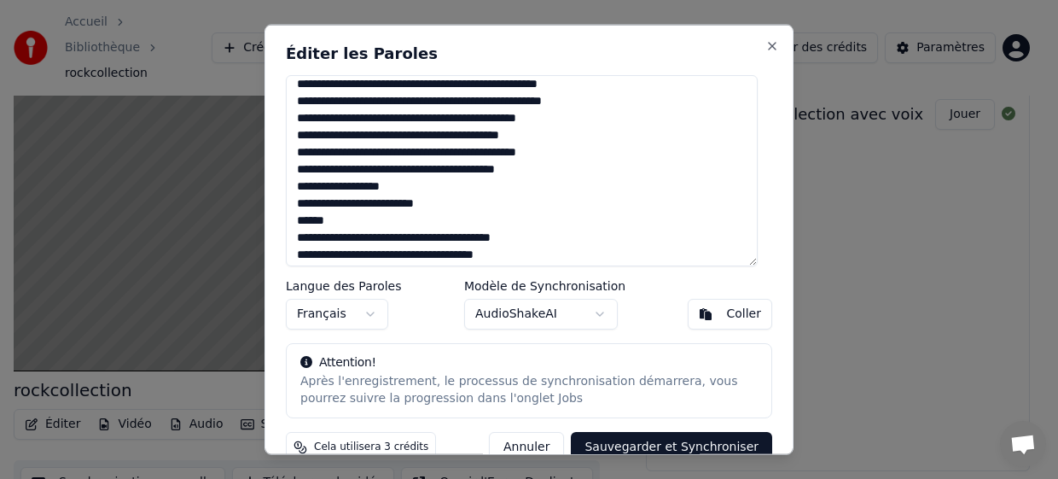
click at [296, 102] on textarea at bounding box center [522, 169] width 472 height 191
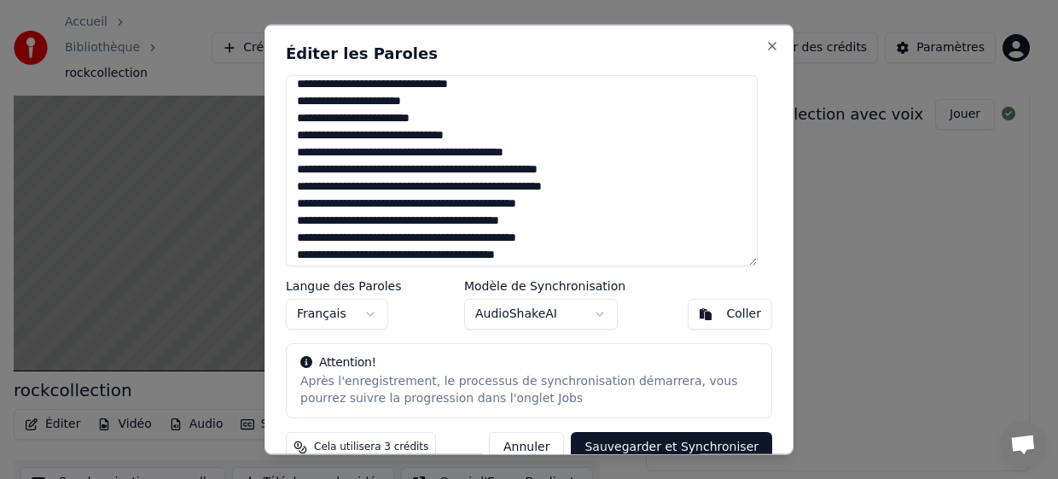
click at [294, 152] on textarea at bounding box center [522, 169] width 472 height 191
click at [352, 175] on textarea at bounding box center [522, 169] width 472 height 191
drag, startPoint x: 297, startPoint y: 154, endPoint x: 554, endPoint y: 249, distance: 274.1
click at [554, 249] on textarea at bounding box center [522, 169] width 472 height 191
paste textarea "**********"
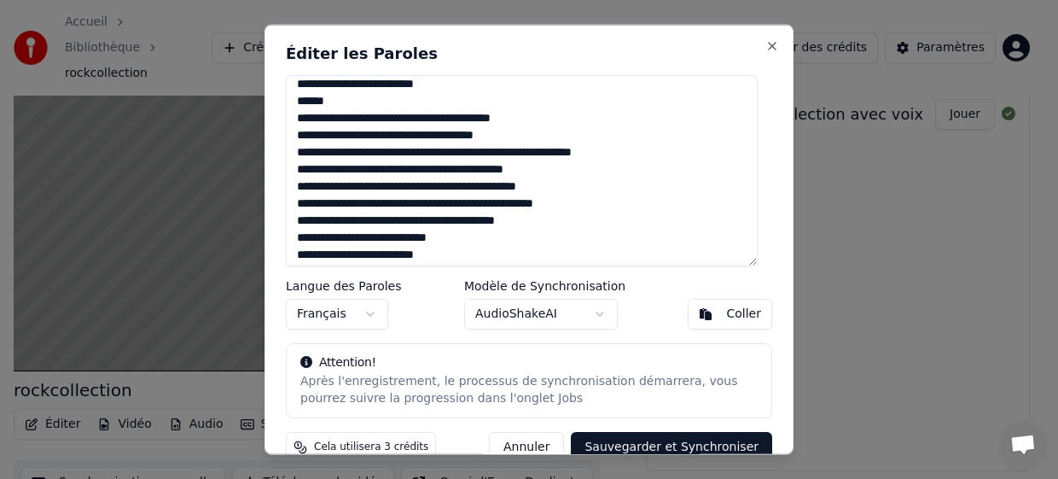
scroll to position [711, 0]
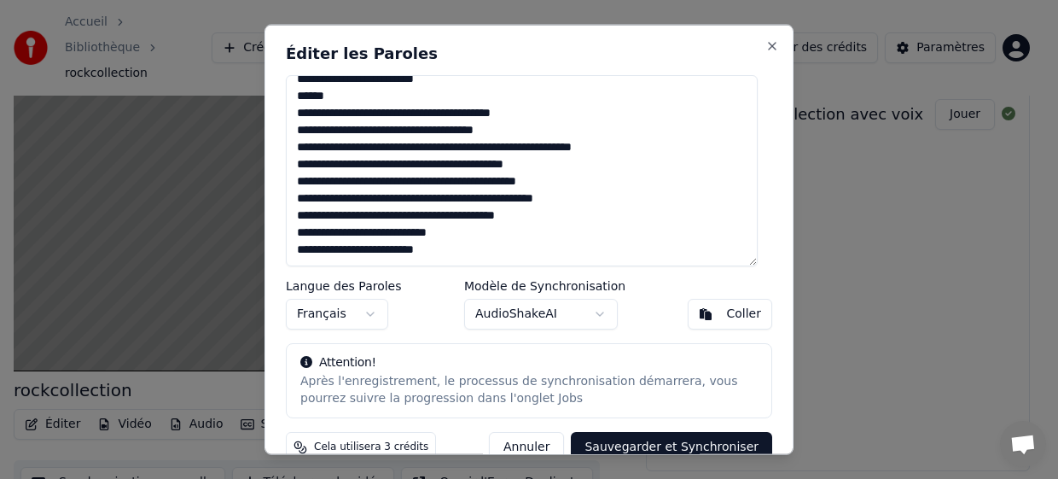
drag, startPoint x: 440, startPoint y: 203, endPoint x: 432, endPoint y: 197, distance: 10.4
click at [440, 203] on textarea at bounding box center [522, 169] width 472 height 191
drag, startPoint x: 294, startPoint y: 113, endPoint x: 563, endPoint y: 216, distance: 288.0
click at [563, 216] on textarea at bounding box center [522, 169] width 472 height 191
paste textarea "**********"
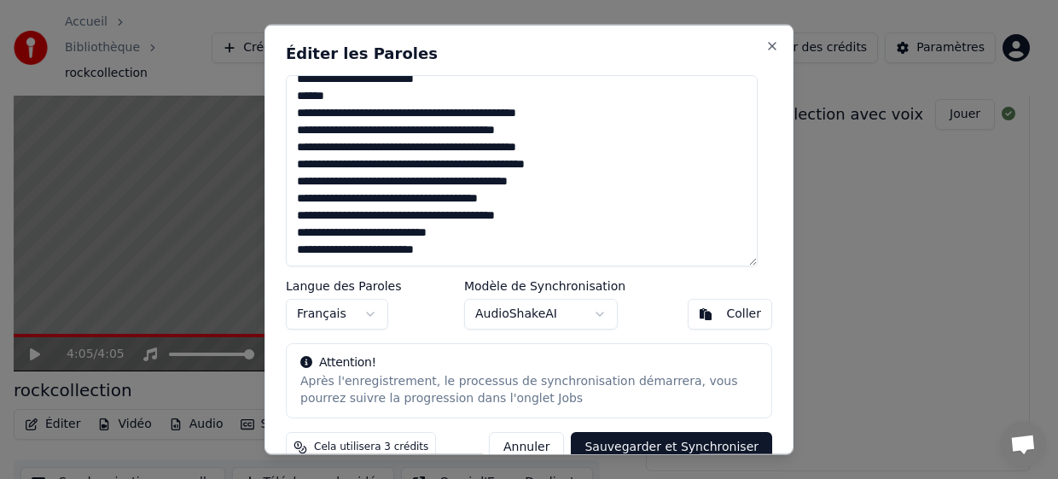
type textarea "**********"
click at [464, 244] on textarea at bounding box center [522, 169] width 472 height 191
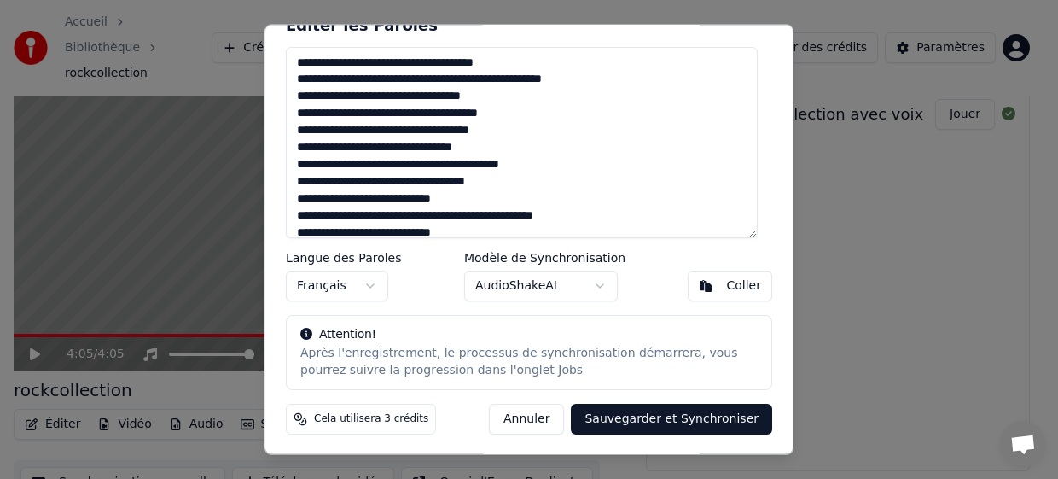
scroll to position [0, 0]
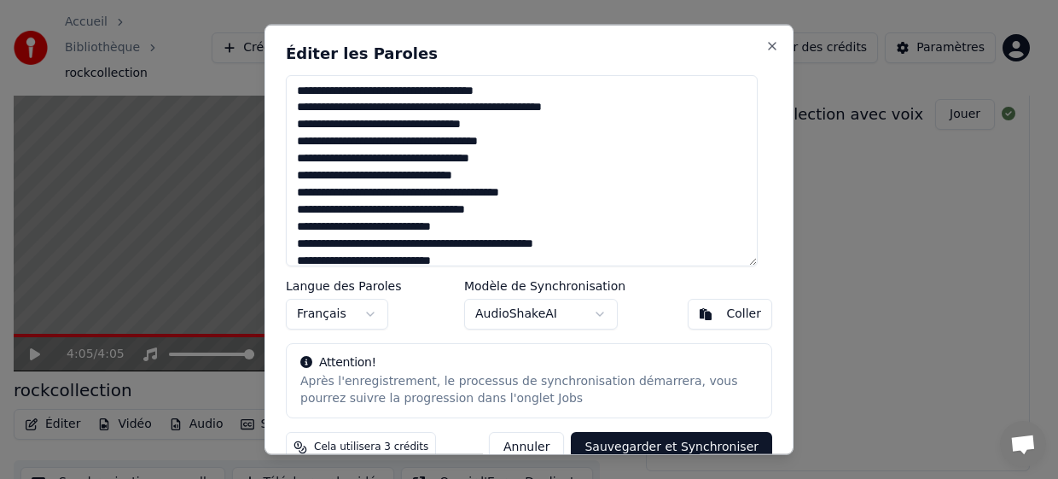
drag, startPoint x: 442, startPoint y: 224, endPoint x: 238, endPoint y: 30, distance: 281.3
click at [238, 31] on body "Accueil Bibliothèque rockcollection Créer Importer FAQ Guides de vidéo Crédits …" at bounding box center [522, 166] width 1044 height 479
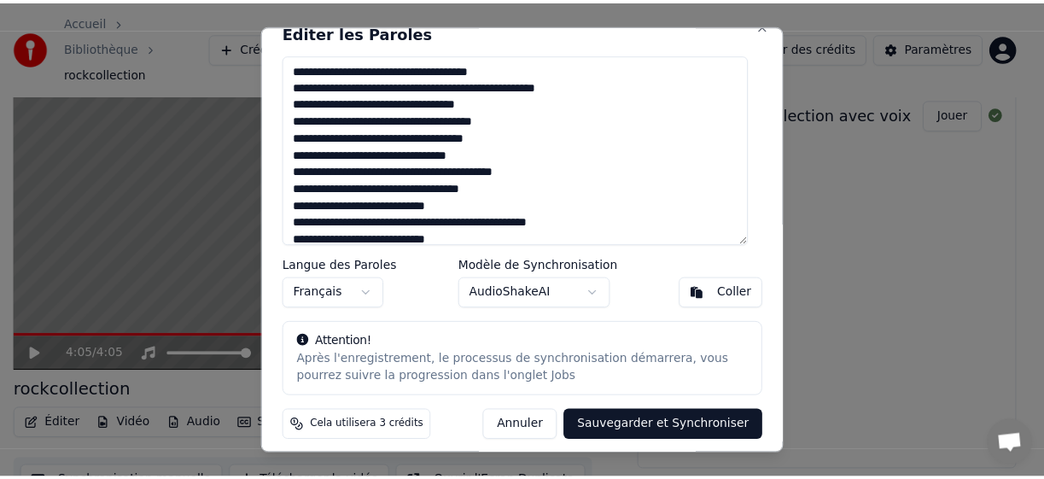
scroll to position [28, 0]
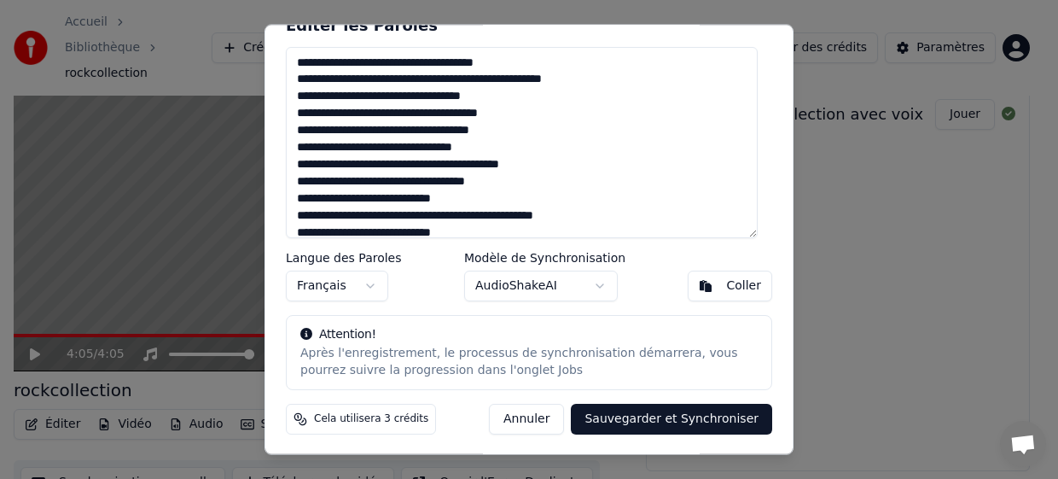
click at [646, 421] on button "Sauvegarder et Synchroniser" at bounding box center [671, 418] width 201 height 31
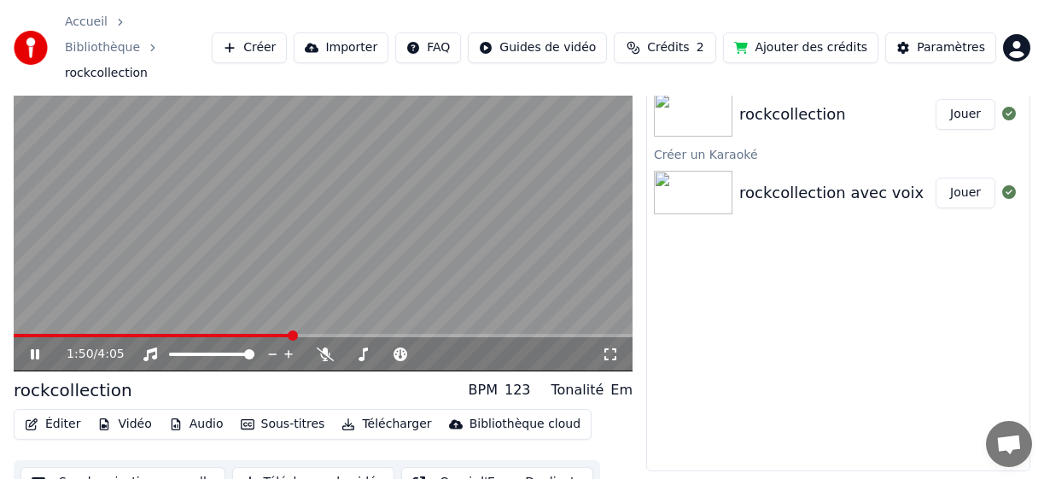
click at [29, 347] on icon at bounding box center [46, 354] width 39 height 14
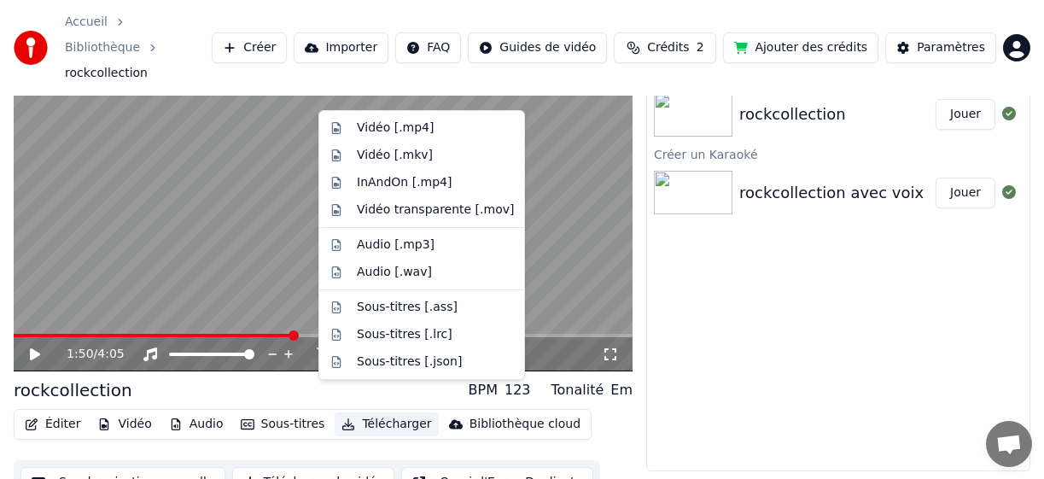
click at [361, 412] on button "Télécharger" at bounding box center [386, 424] width 103 height 24
click at [458, 212] on div "Vidéo transparente [.mov]" at bounding box center [435, 209] width 157 height 17
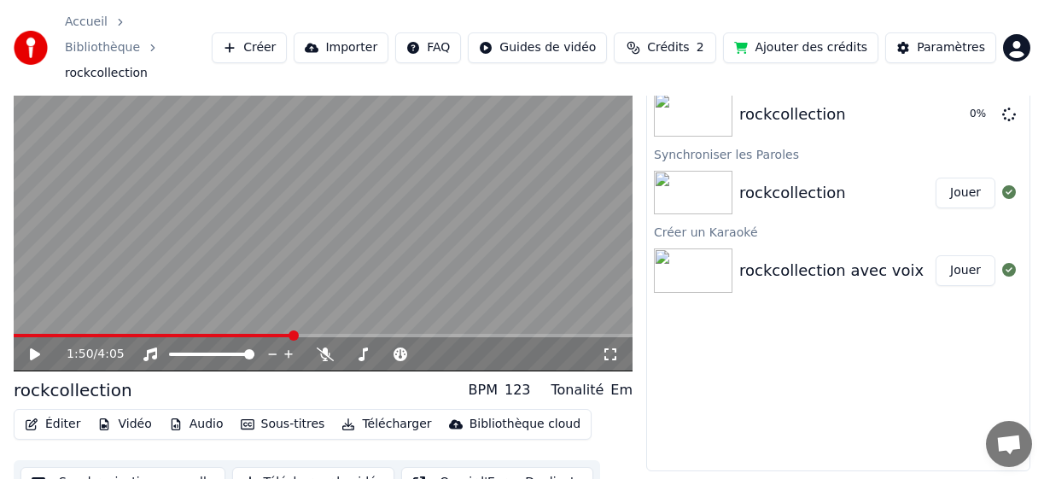
click at [319, 467] on button "Télécharger la vidéo" at bounding box center [313, 482] width 163 height 31
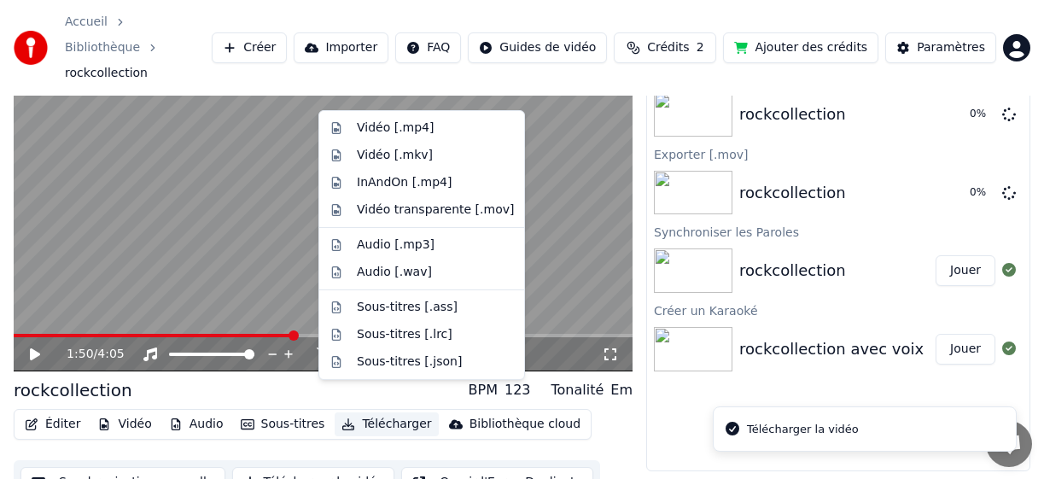
click at [379, 412] on button "Télécharger" at bounding box center [386, 424] width 103 height 24
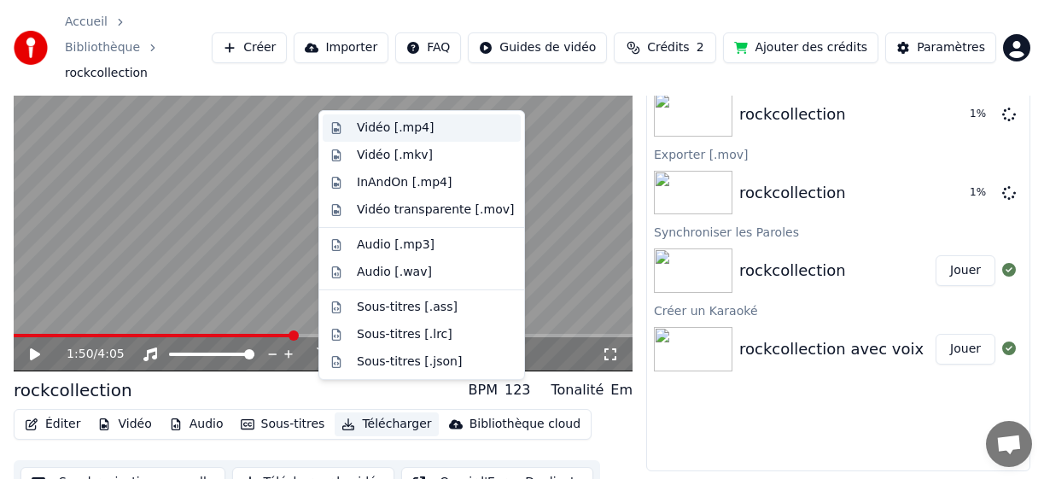
click at [416, 128] on div "Vidéo [.mp4]" at bounding box center [395, 127] width 77 height 17
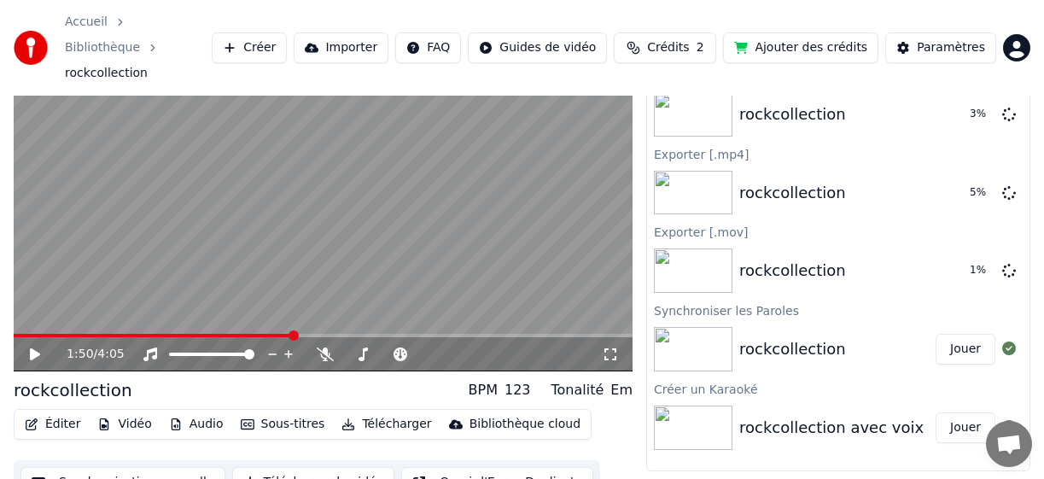
click at [954, 39] on div "Paramètres" at bounding box center [951, 47] width 68 height 17
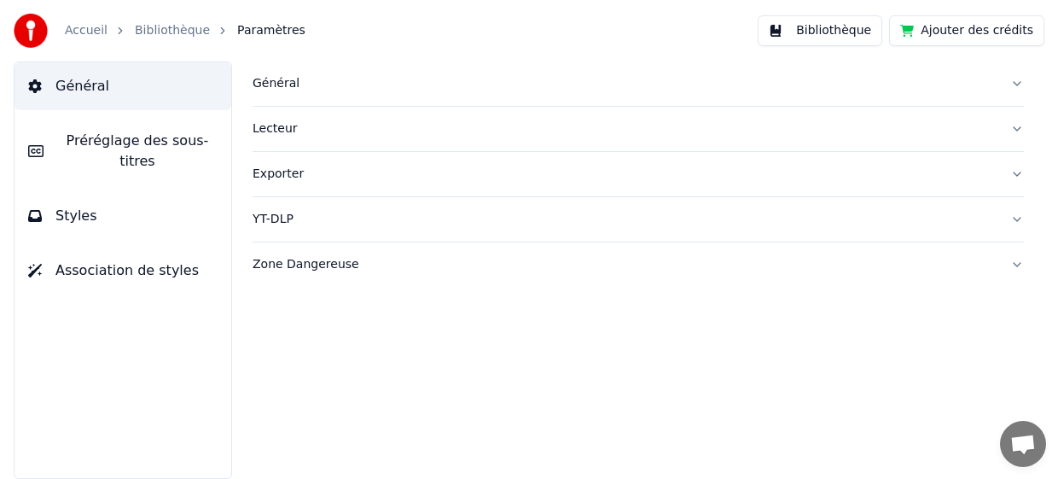
click at [1017, 172] on button "Exporter" at bounding box center [638, 174] width 771 height 44
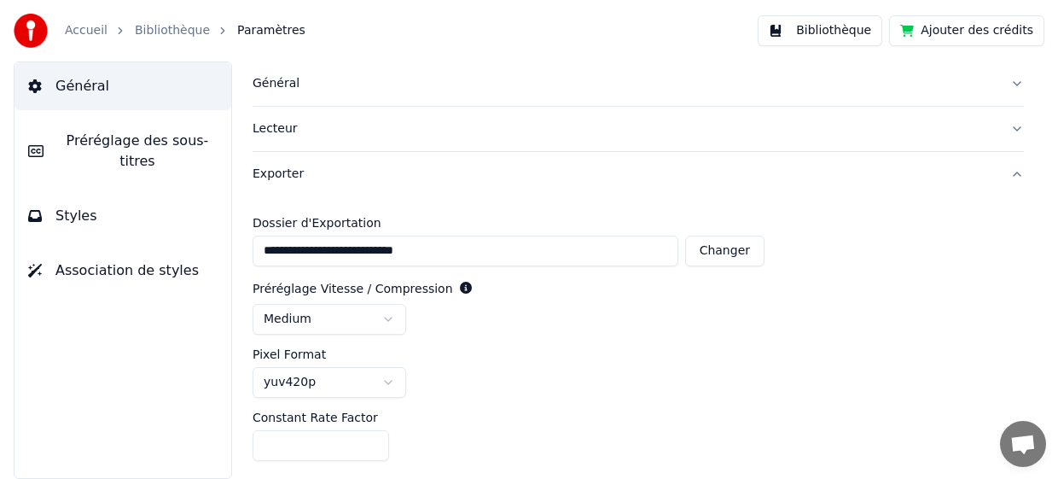
click at [73, 31] on link "Accueil" at bounding box center [86, 30] width 43 height 17
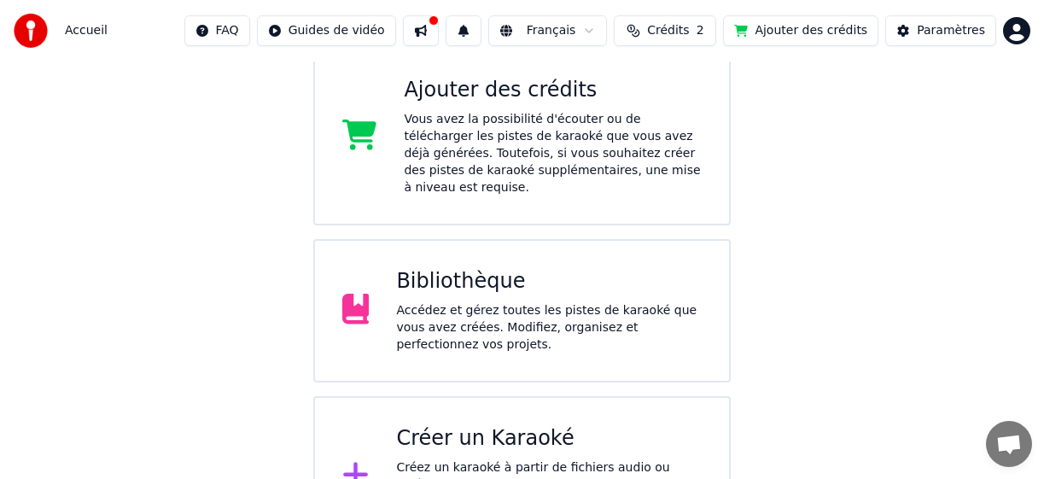
click at [552, 302] on div "Accédez et gérez toutes les pistes de karaoké que vous avez créées. Modifiez, o…" at bounding box center [549, 327] width 306 height 51
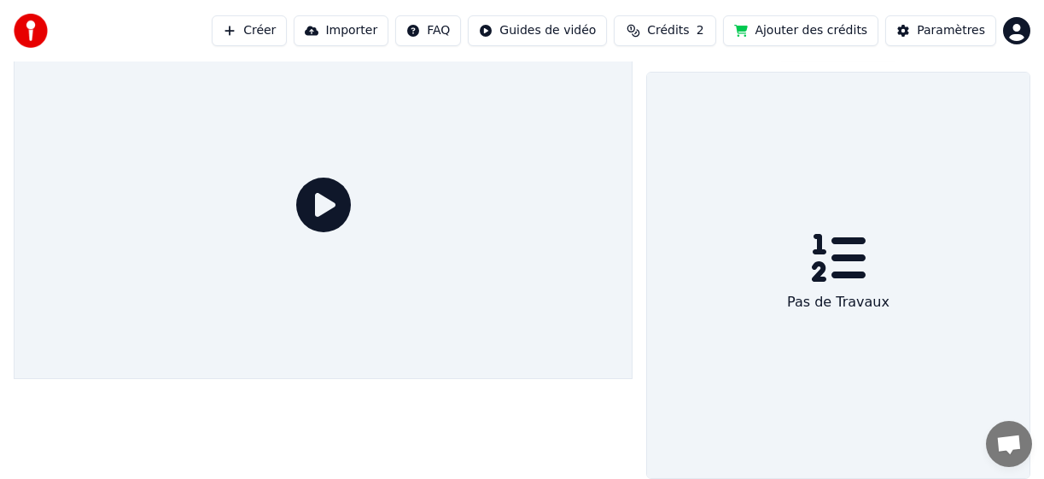
scroll to position [31, 0]
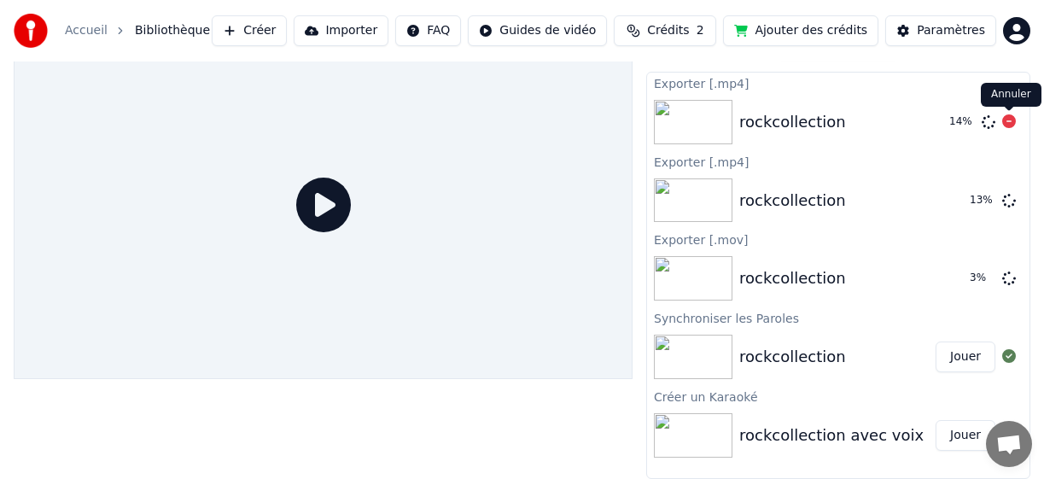
click at [1008, 121] on icon at bounding box center [1009, 121] width 14 height 14
click at [1010, 123] on icon at bounding box center [1009, 121] width 14 height 14
click at [799, 337] on div "rockcollection Jouer" at bounding box center [838, 357] width 382 height 58
